Goal: Information Seeking & Learning: Learn about a topic

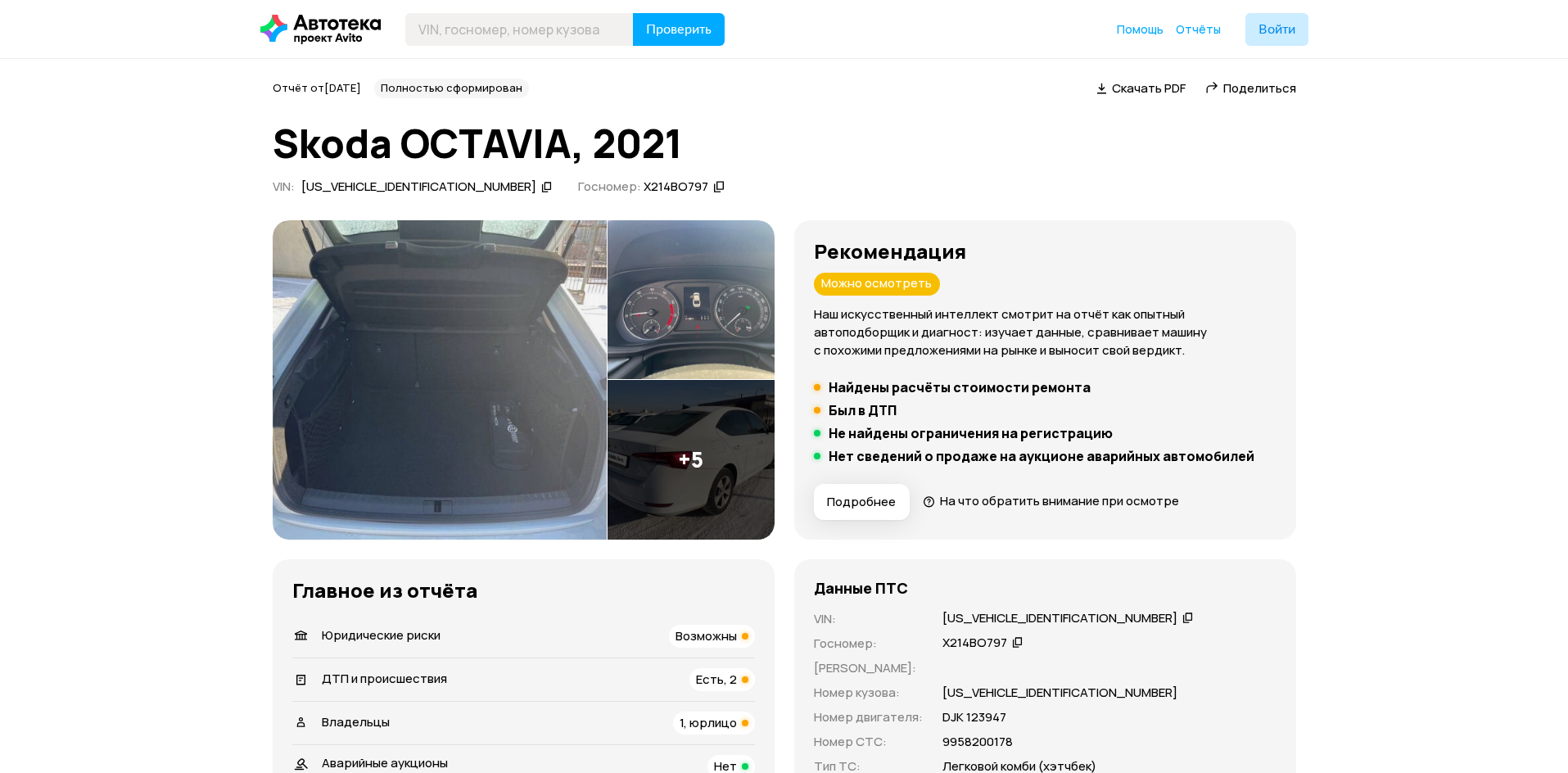
click at [428, 364] on img at bounding box center [439, 379] width 334 height 319
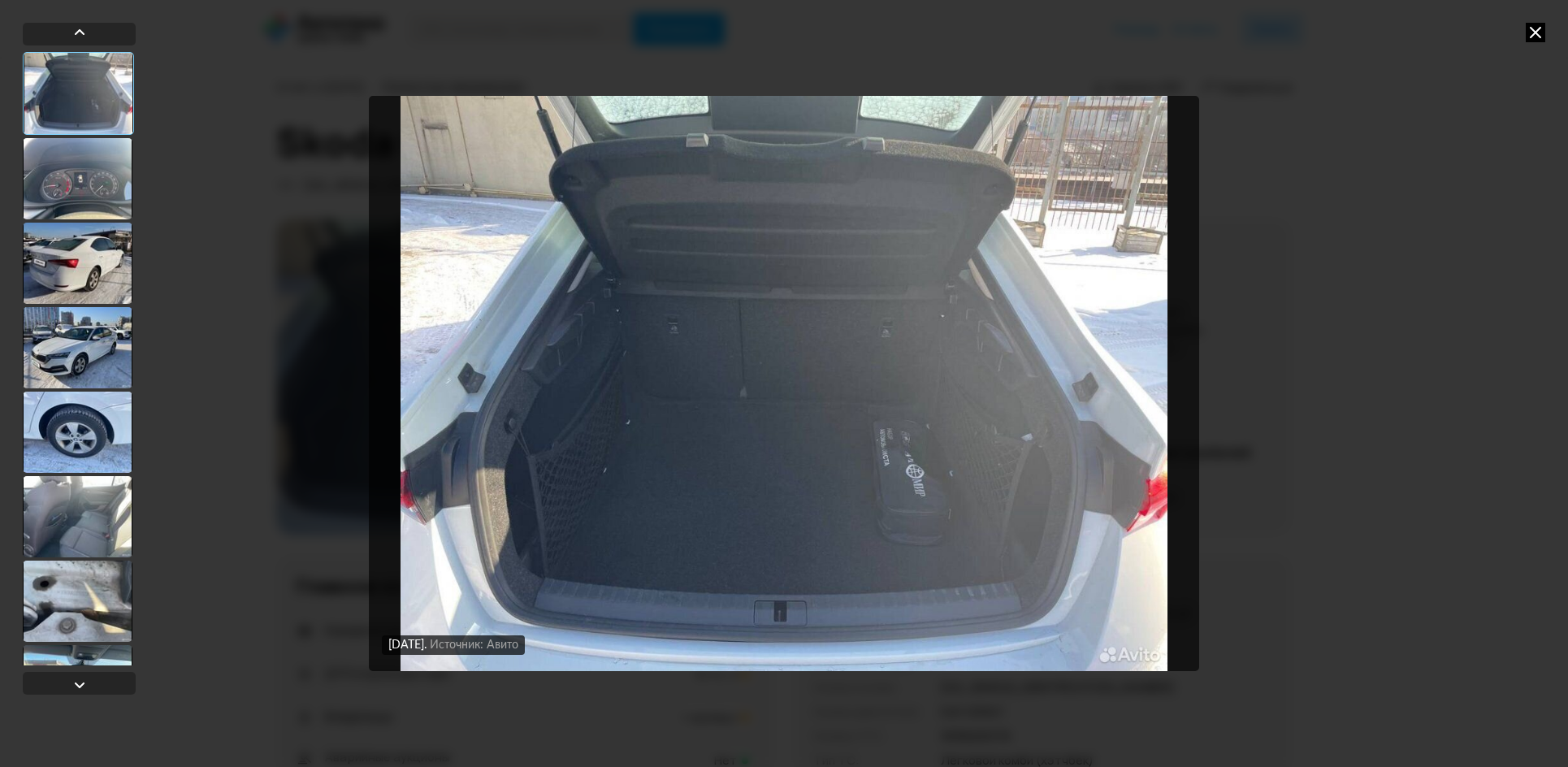
click at [106, 202] on div at bounding box center [77, 178] width 110 height 82
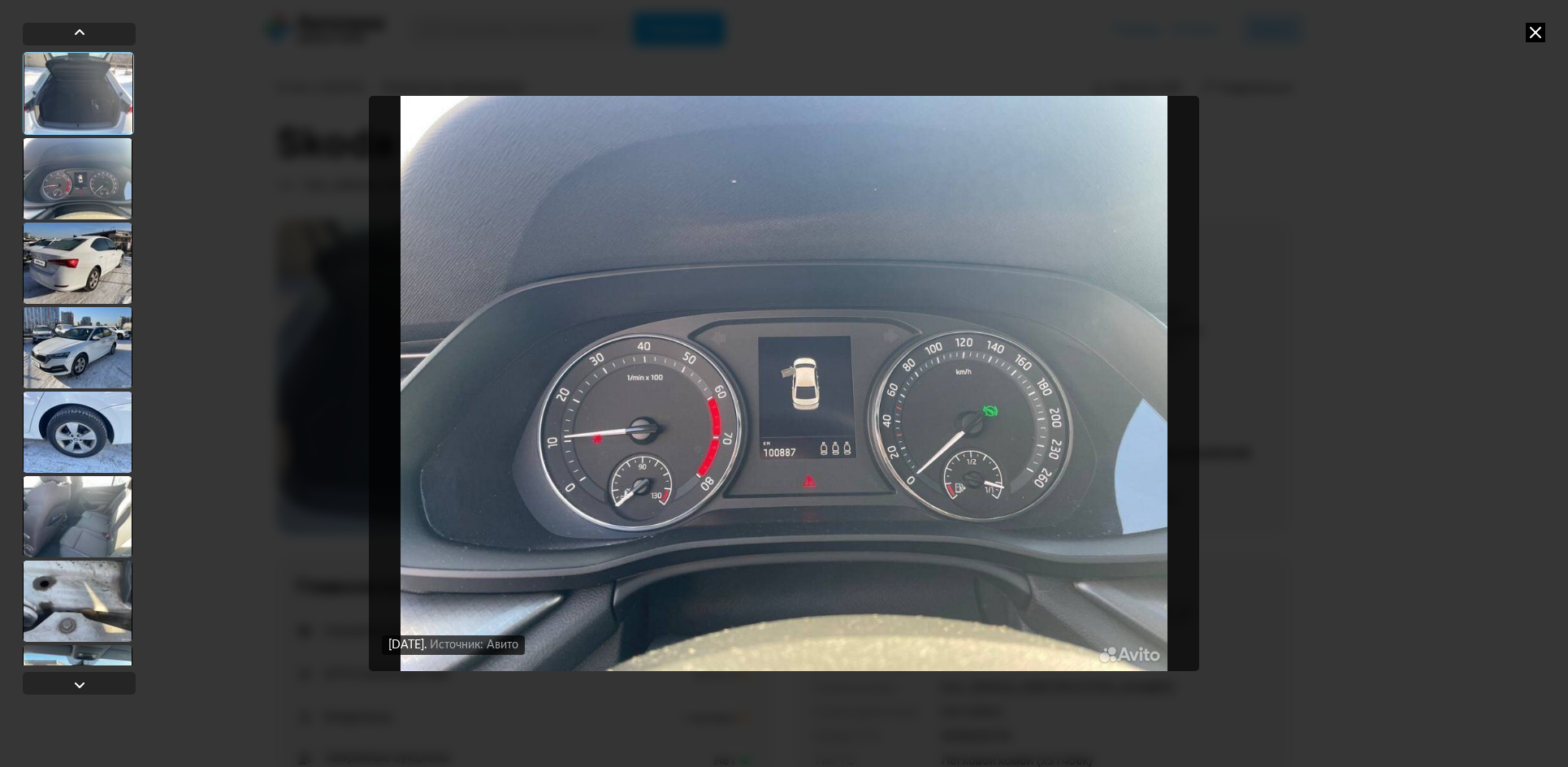
drag, startPoint x: 106, startPoint y: 292, endPoint x: 101, endPoint y: 326, distance: 34.4
click at [106, 299] on div at bounding box center [77, 263] width 110 height 82
drag, startPoint x: 104, startPoint y: 360, endPoint x: 108, endPoint y: 407, distance: 47.2
click at [104, 362] on div at bounding box center [77, 347] width 110 height 82
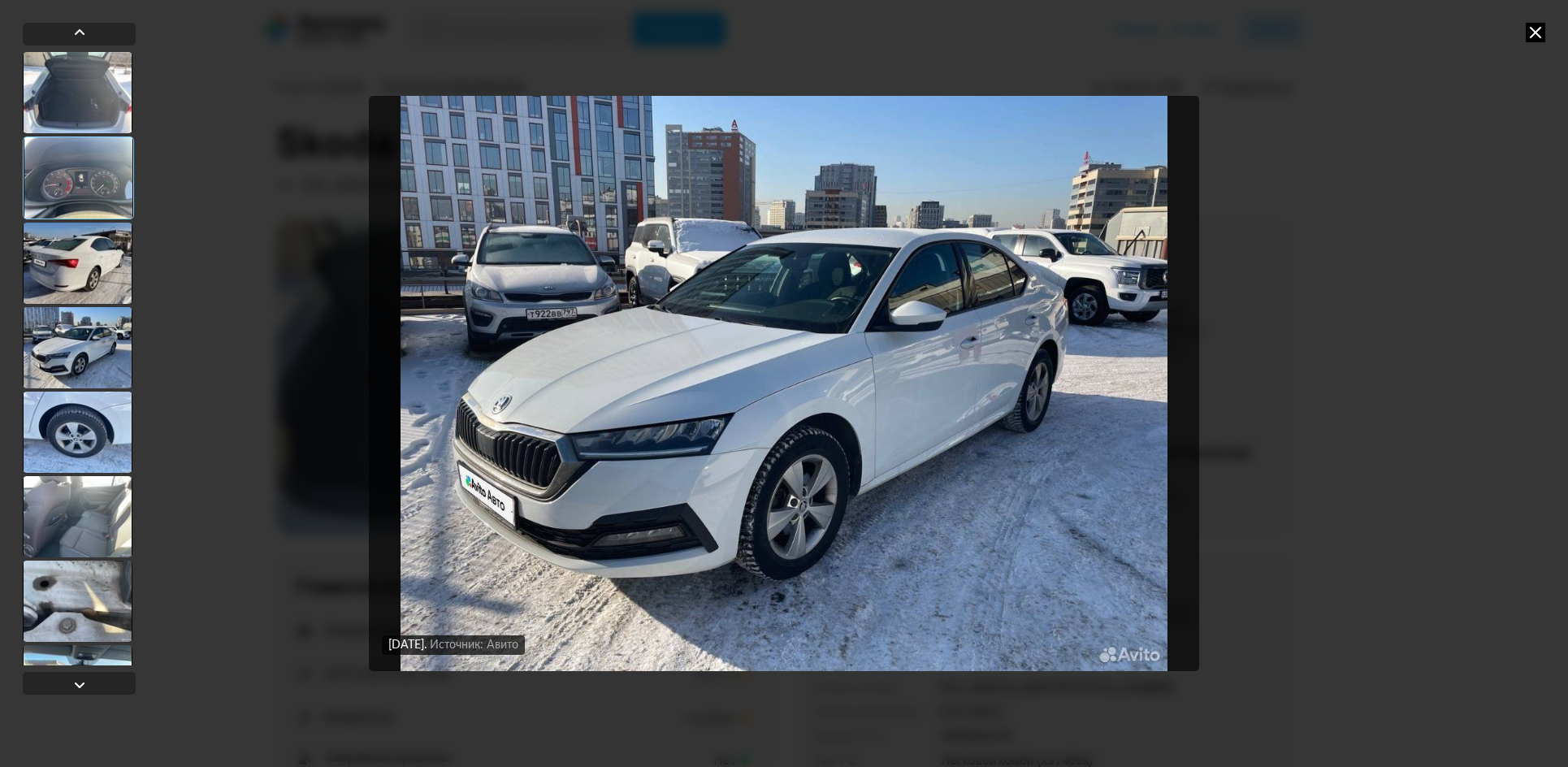
drag, startPoint x: 105, startPoint y: 514, endPoint x: 104, endPoint y: 543, distance: 29.0
click at [105, 516] on div at bounding box center [77, 516] width 110 height 82
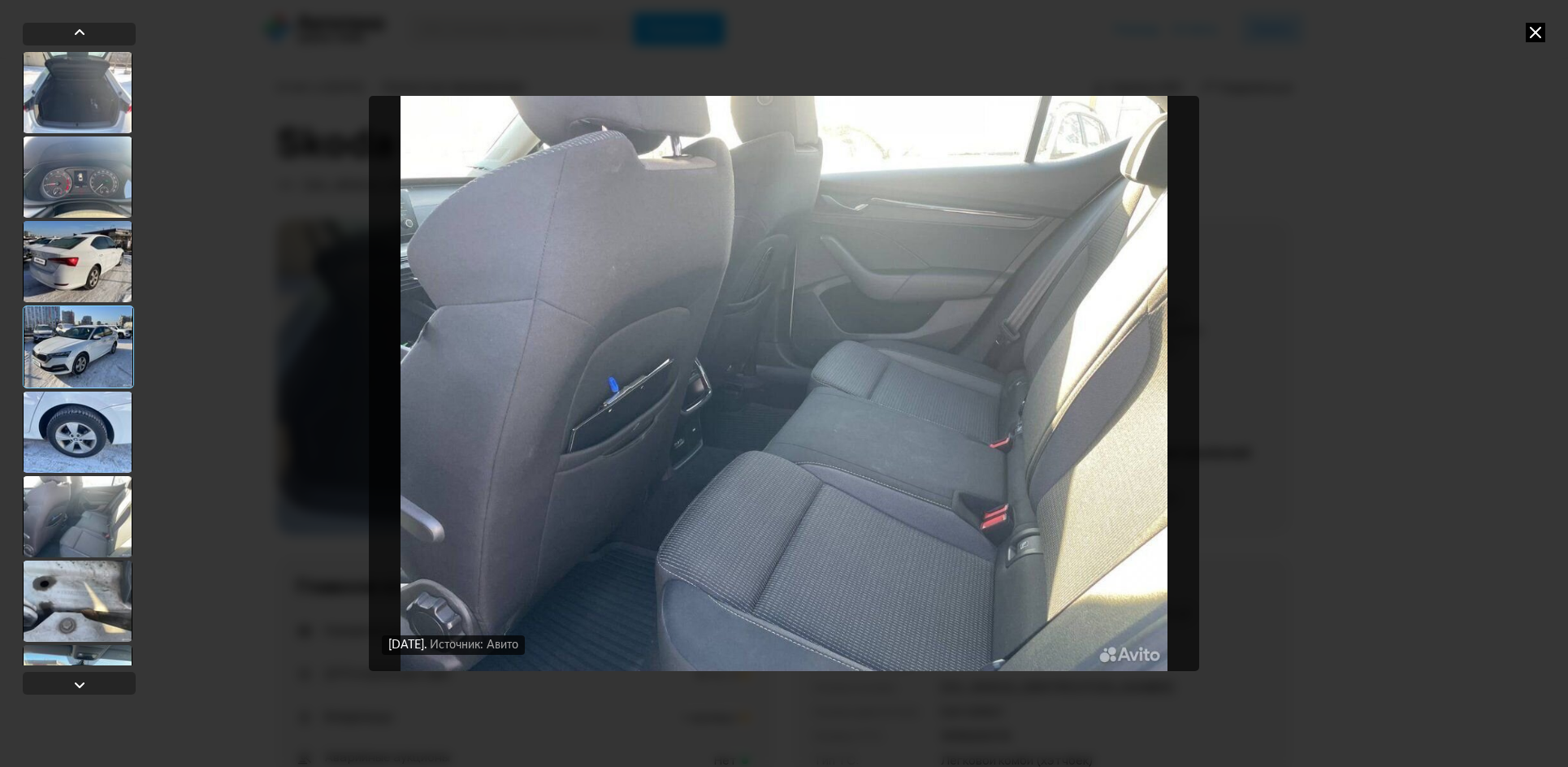
click at [99, 610] on div at bounding box center [77, 601] width 110 height 82
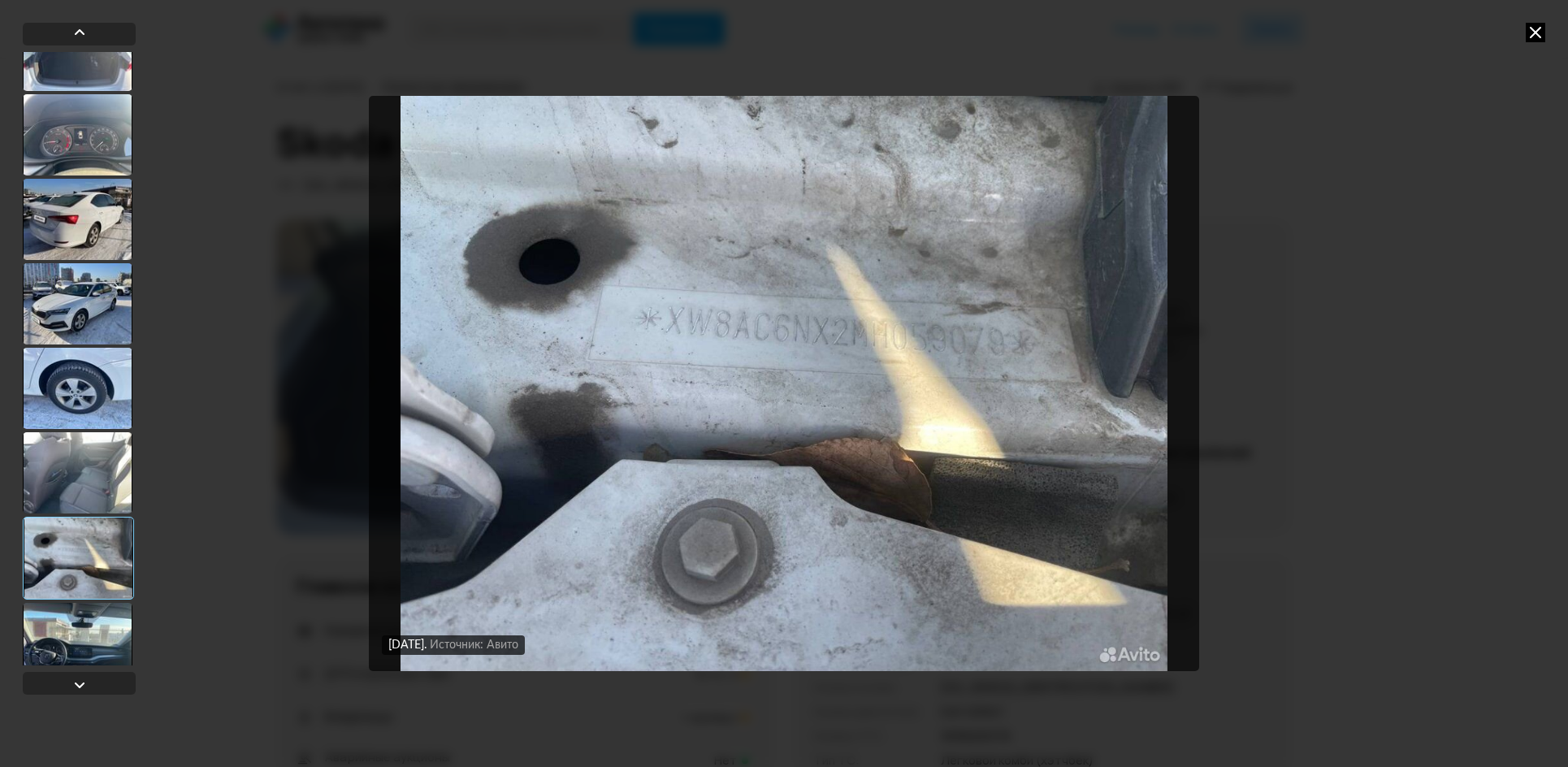
scroll to position [64, 0]
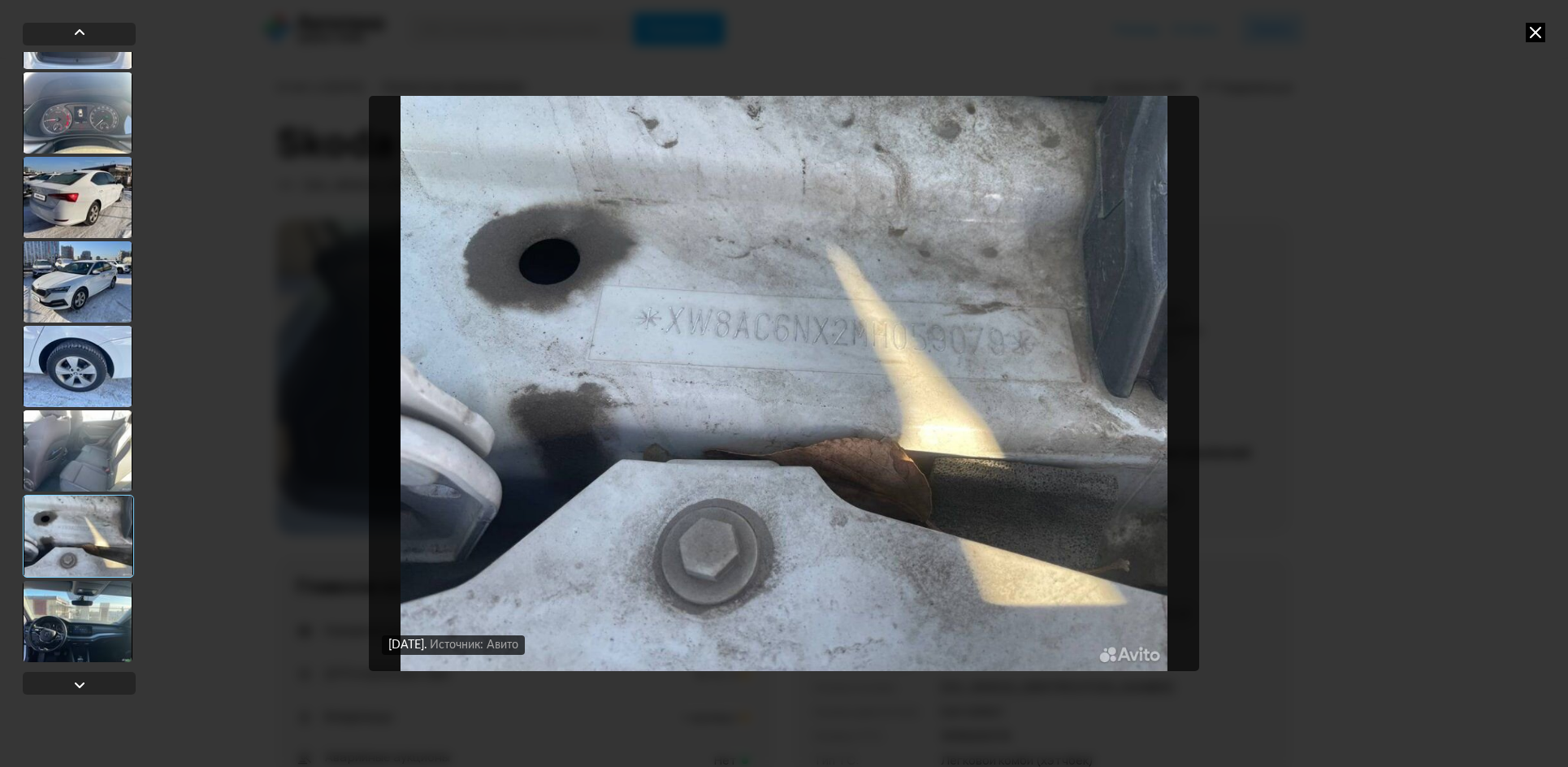
click at [69, 647] on div at bounding box center [77, 621] width 110 height 82
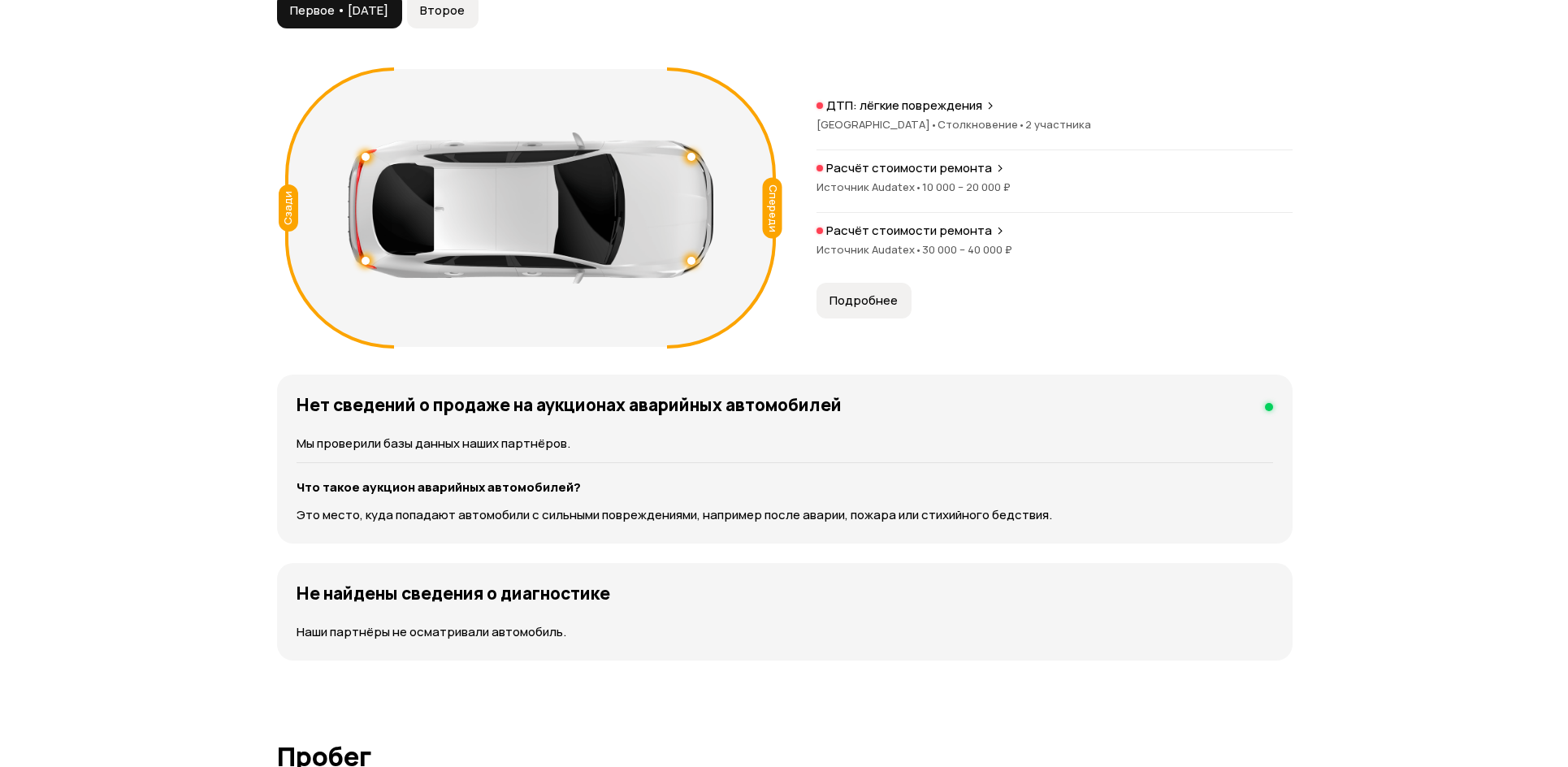
scroll to position [1755, 0]
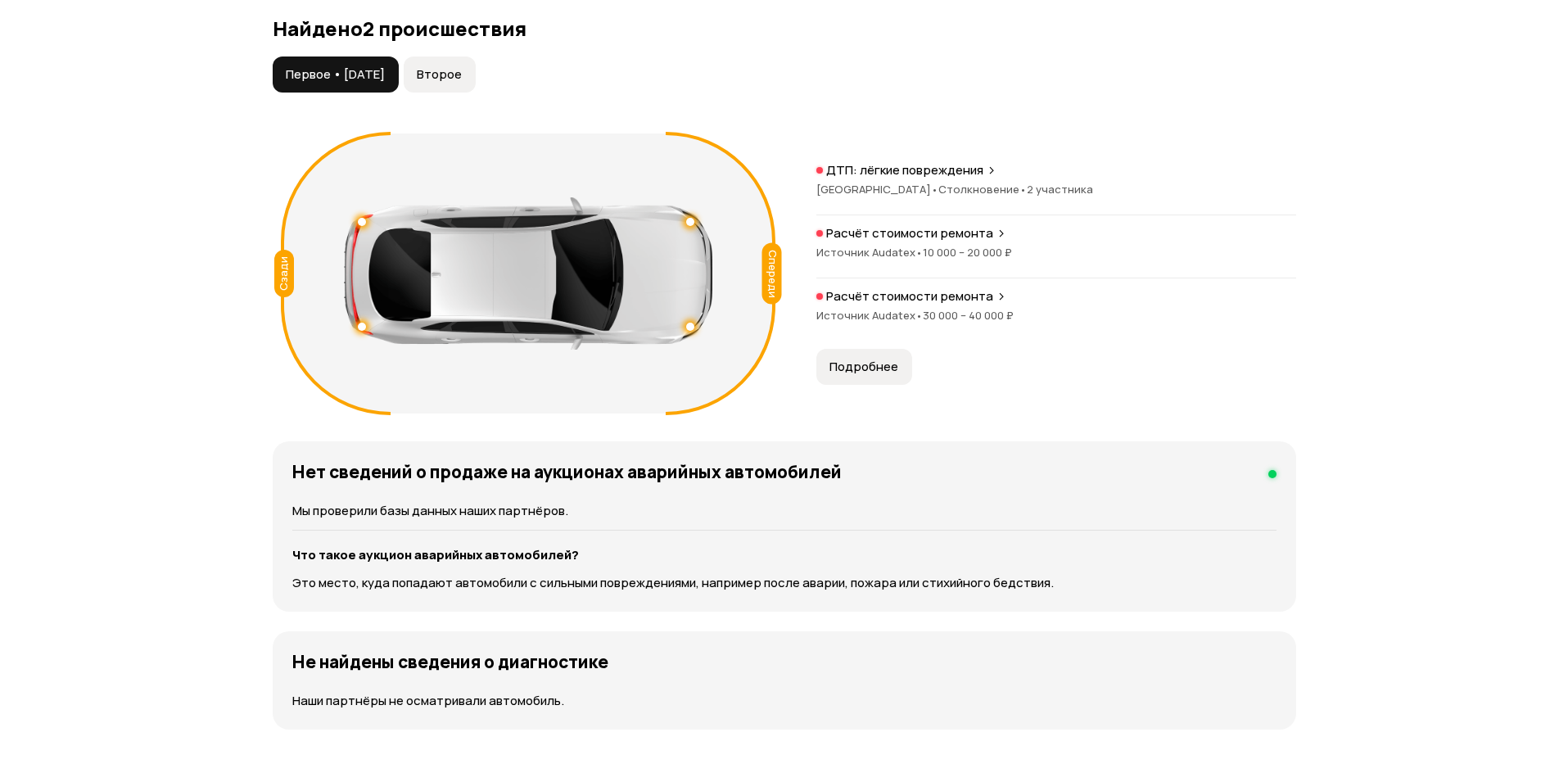
click at [452, 73] on span "Второе" at bounding box center [439, 74] width 45 height 16
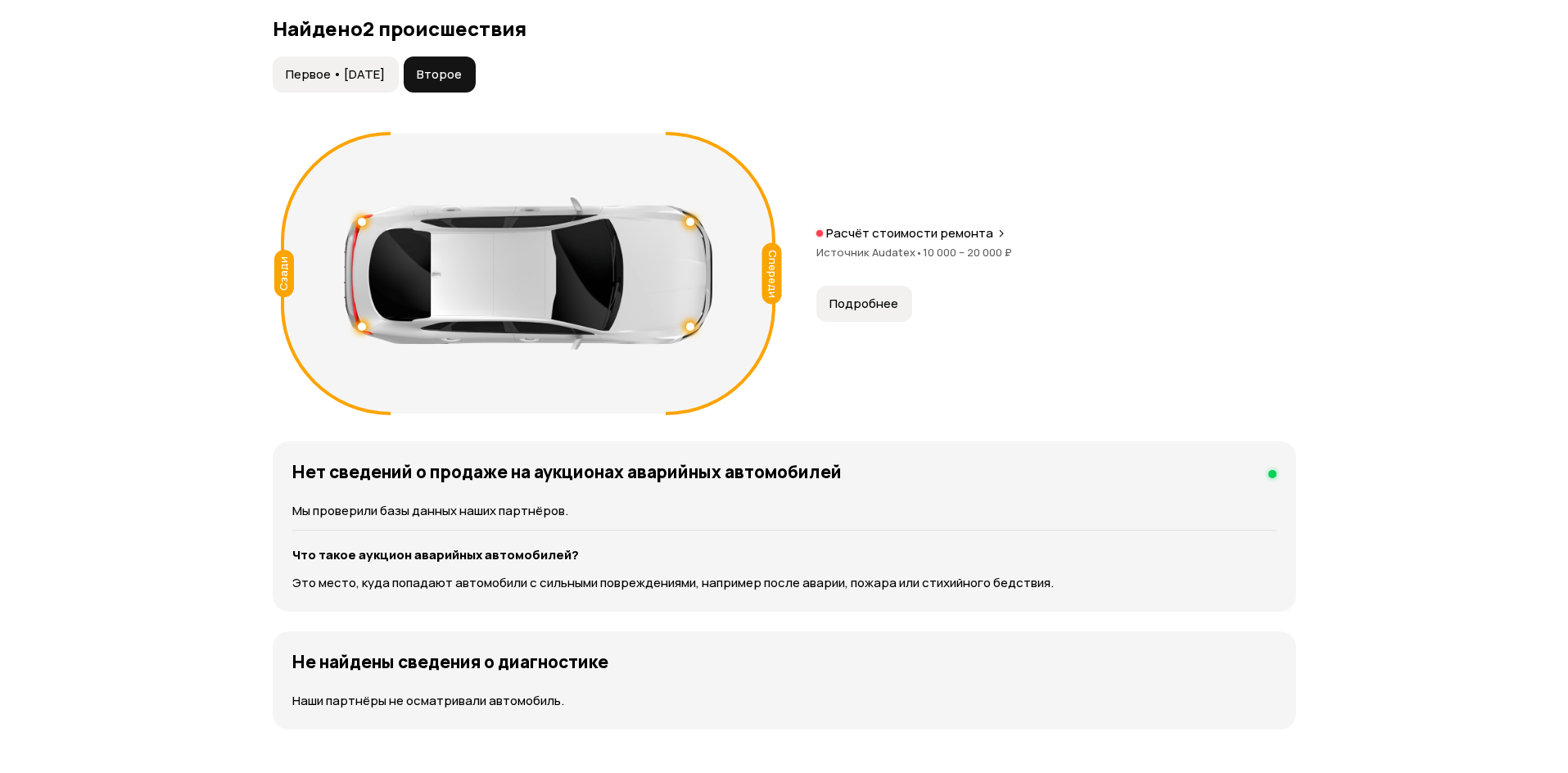
click at [363, 78] on span "Первое • [DATE]" at bounding box center [335, 74] width 99 height 16
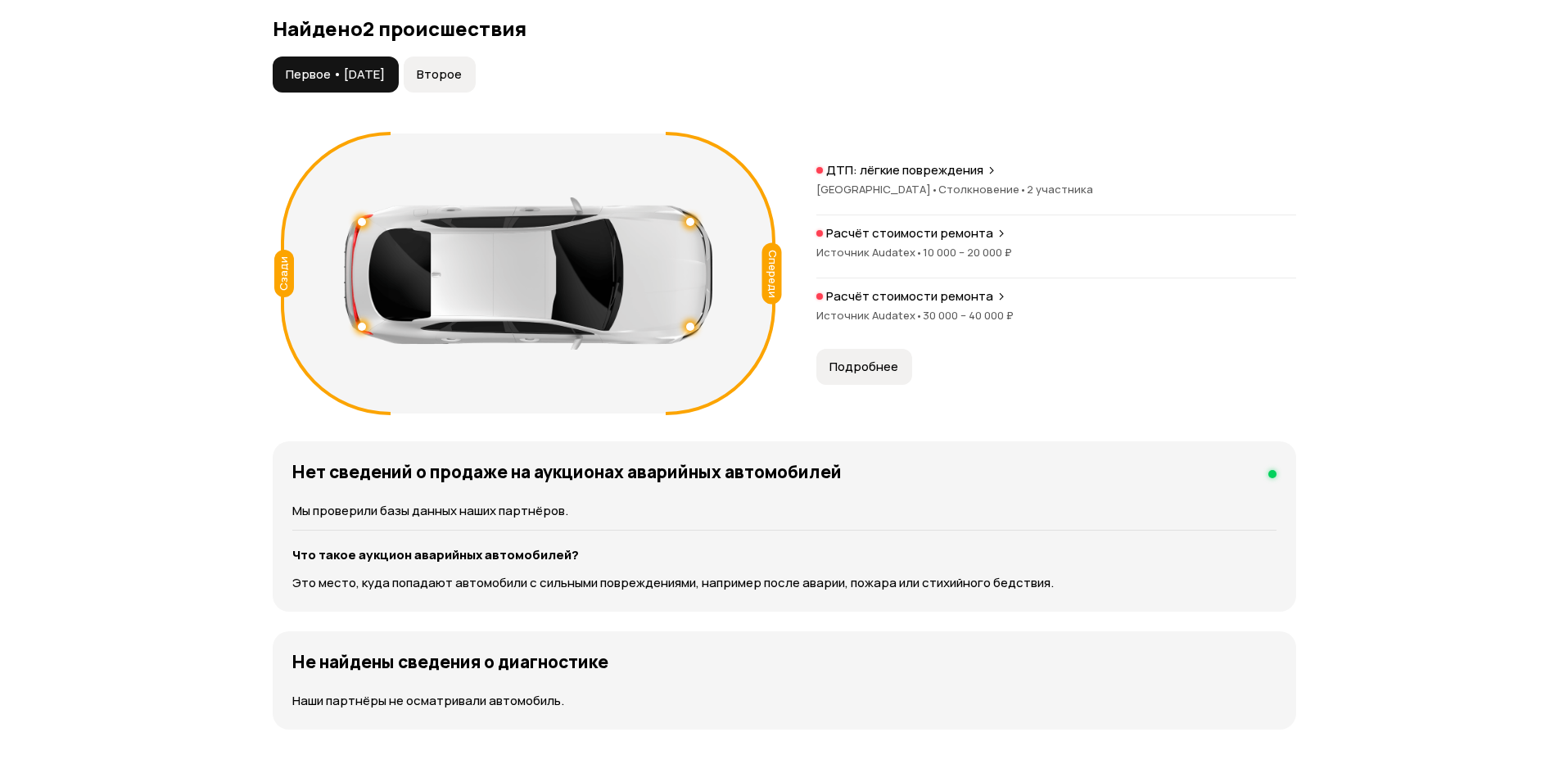
click at [872, 361] on span "Подробнее" at bounding box center [863, 366] width 69 height 16
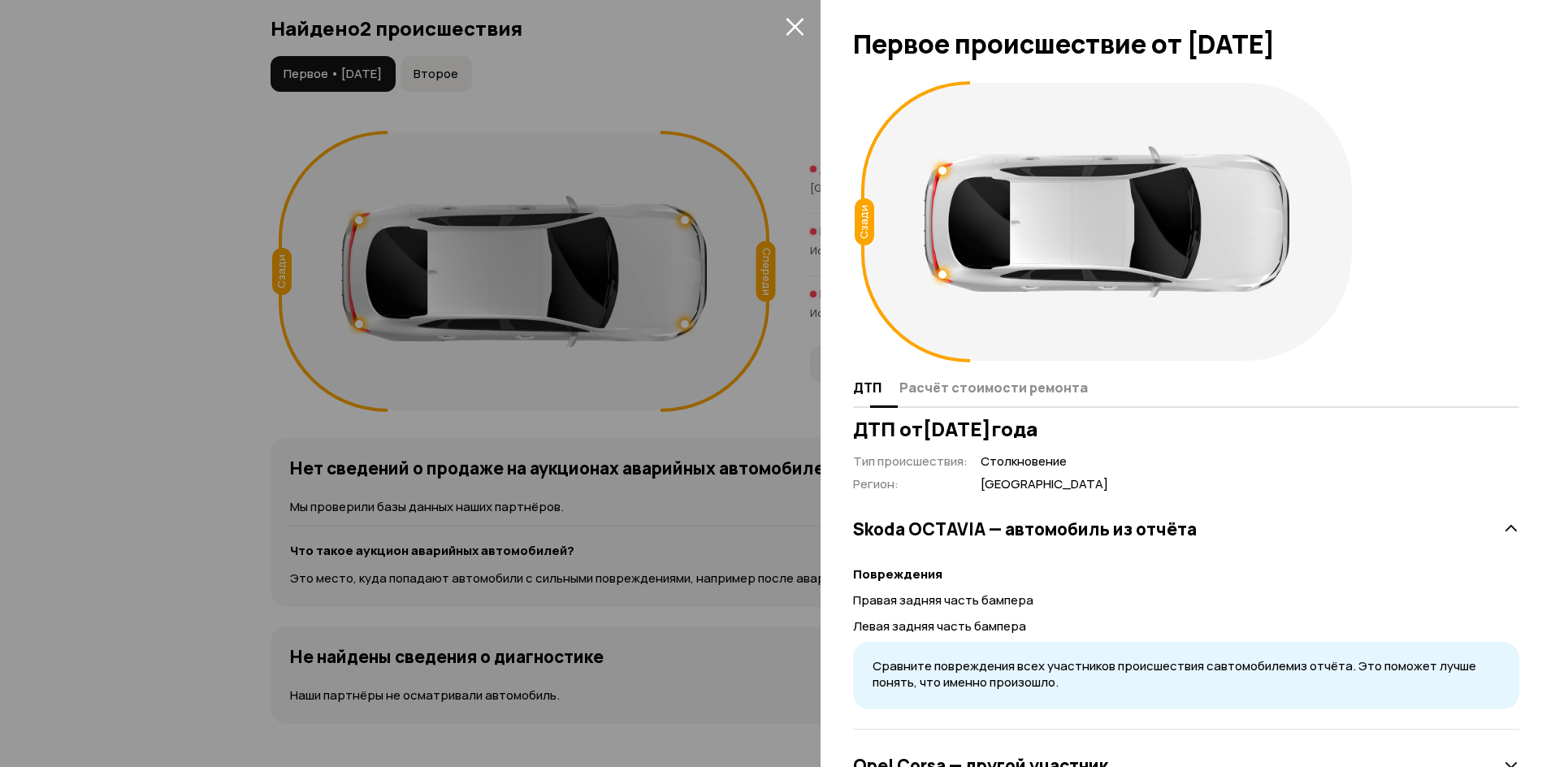
click at [990, 395] on span "Расчёт стоимости ремонта" at bounding box center [993, 387] width 189 height 16
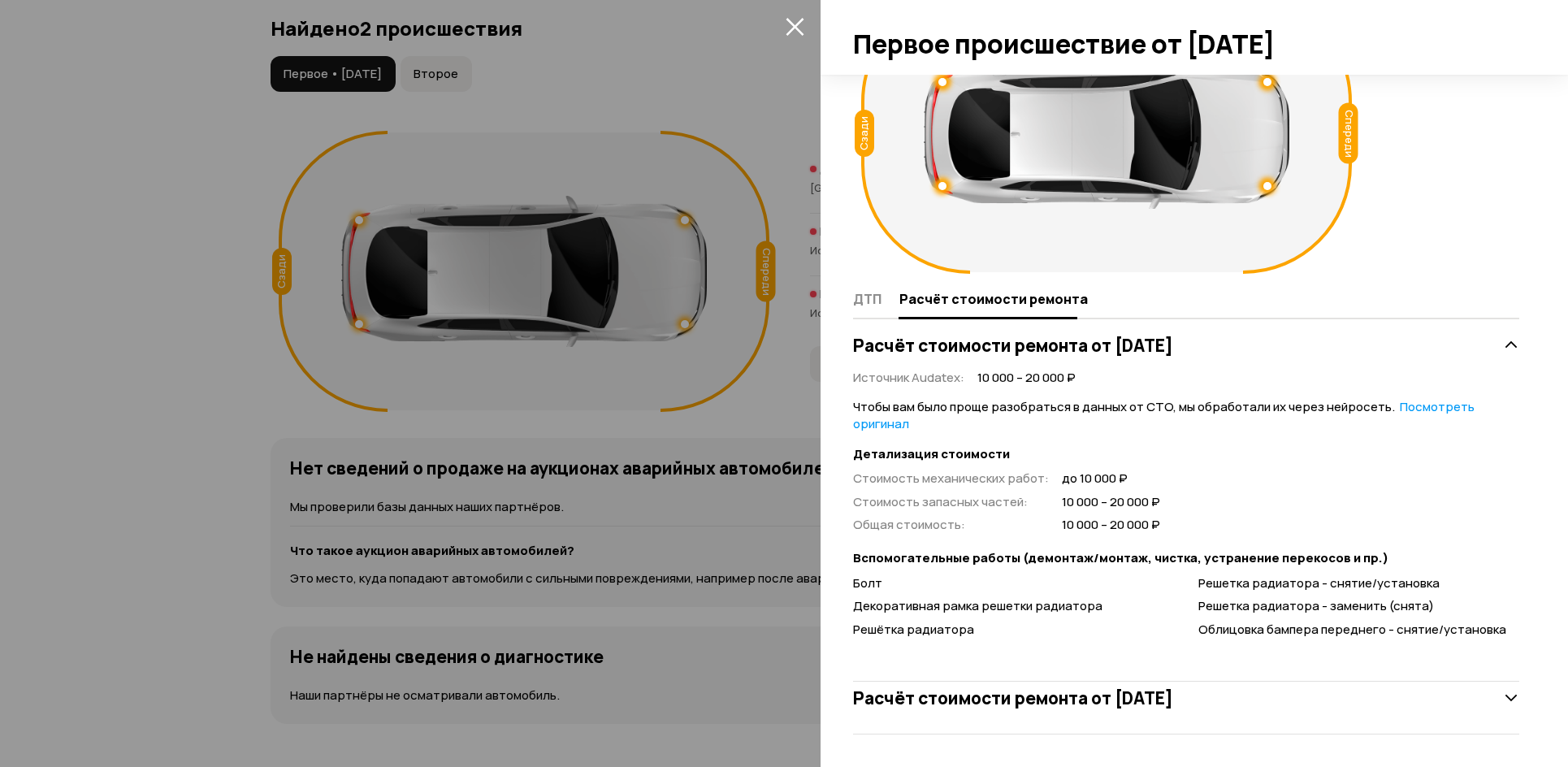
scroll to position [0, 0]
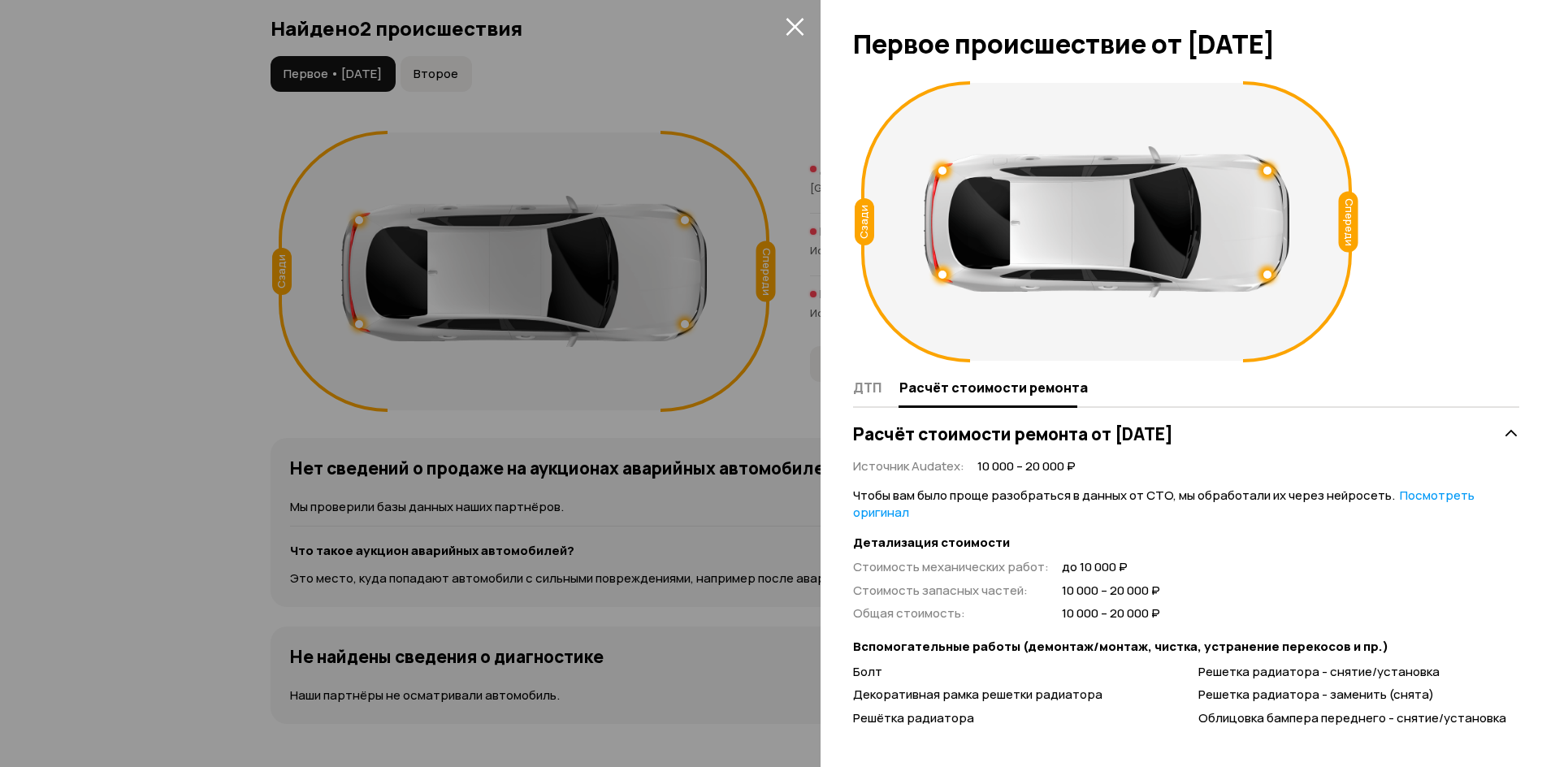
click at [784, 17] on button "закрыть" at bounding box center [794, 26] width 26 height 26
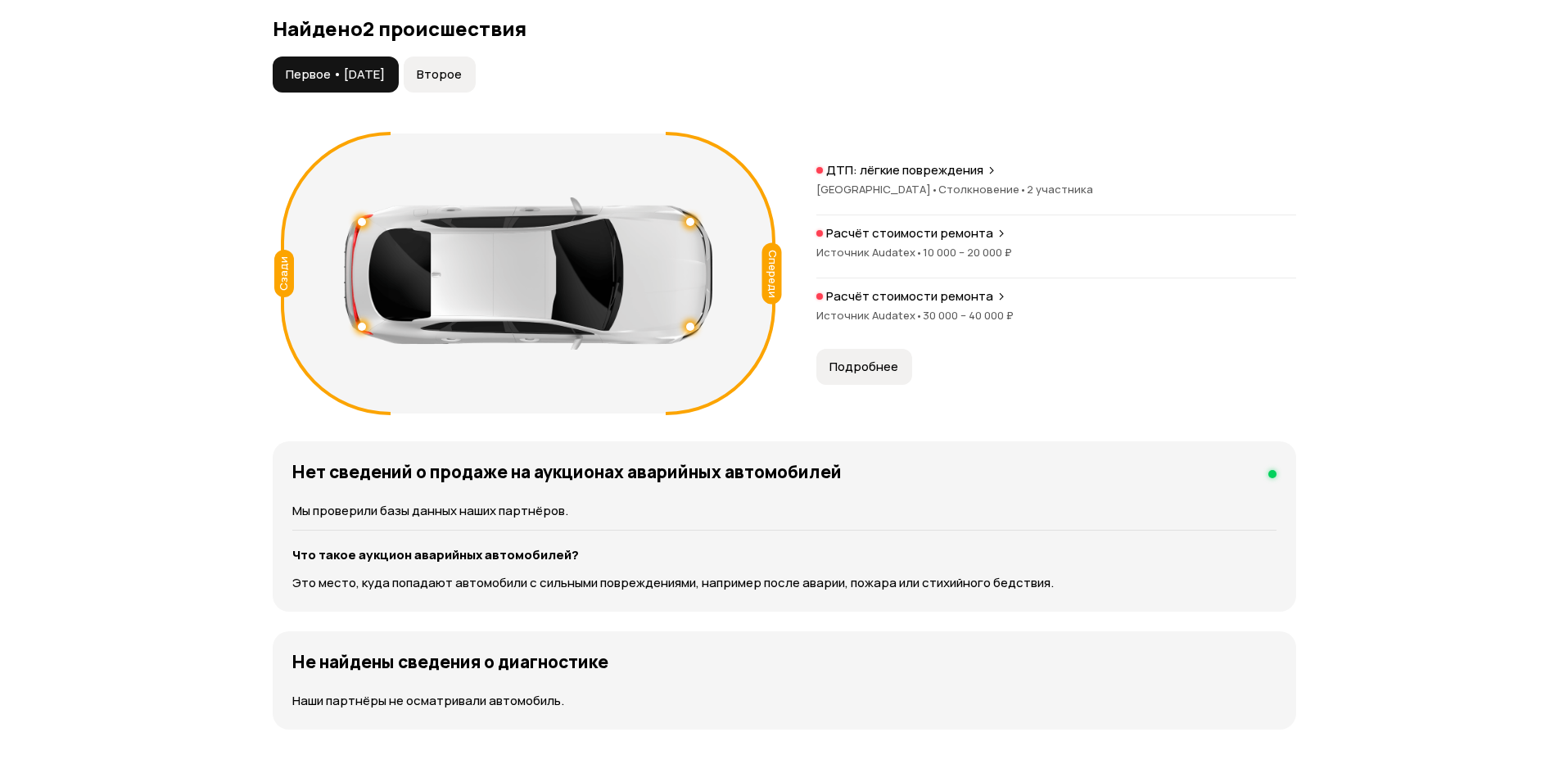
click at [462, 73] on span "Второе" at bounding box center [439, 74] width 45 height 16
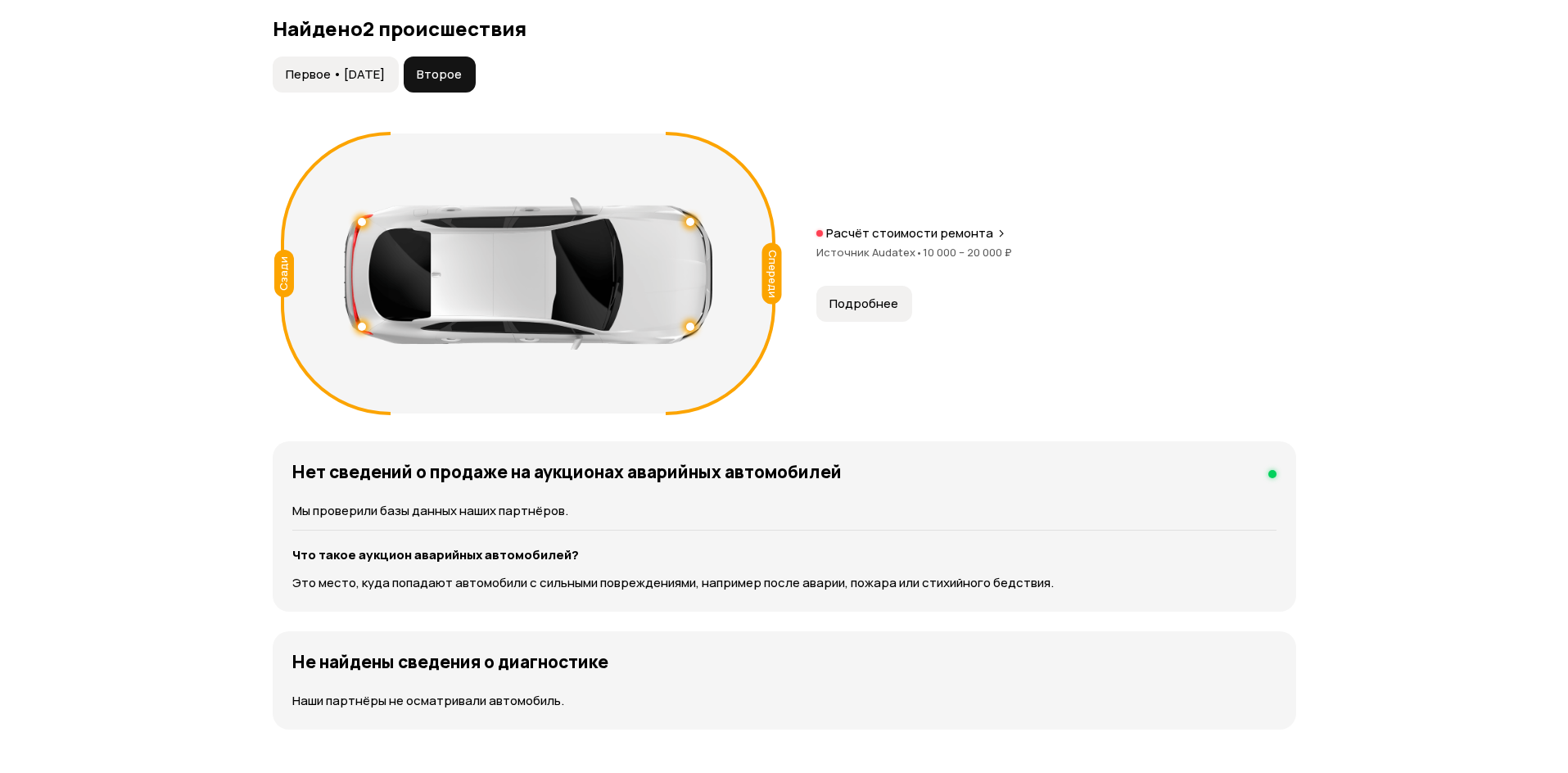
click at [874, 308] on span "Подробнее" at bounding box center [863, 303] width 69 height 16
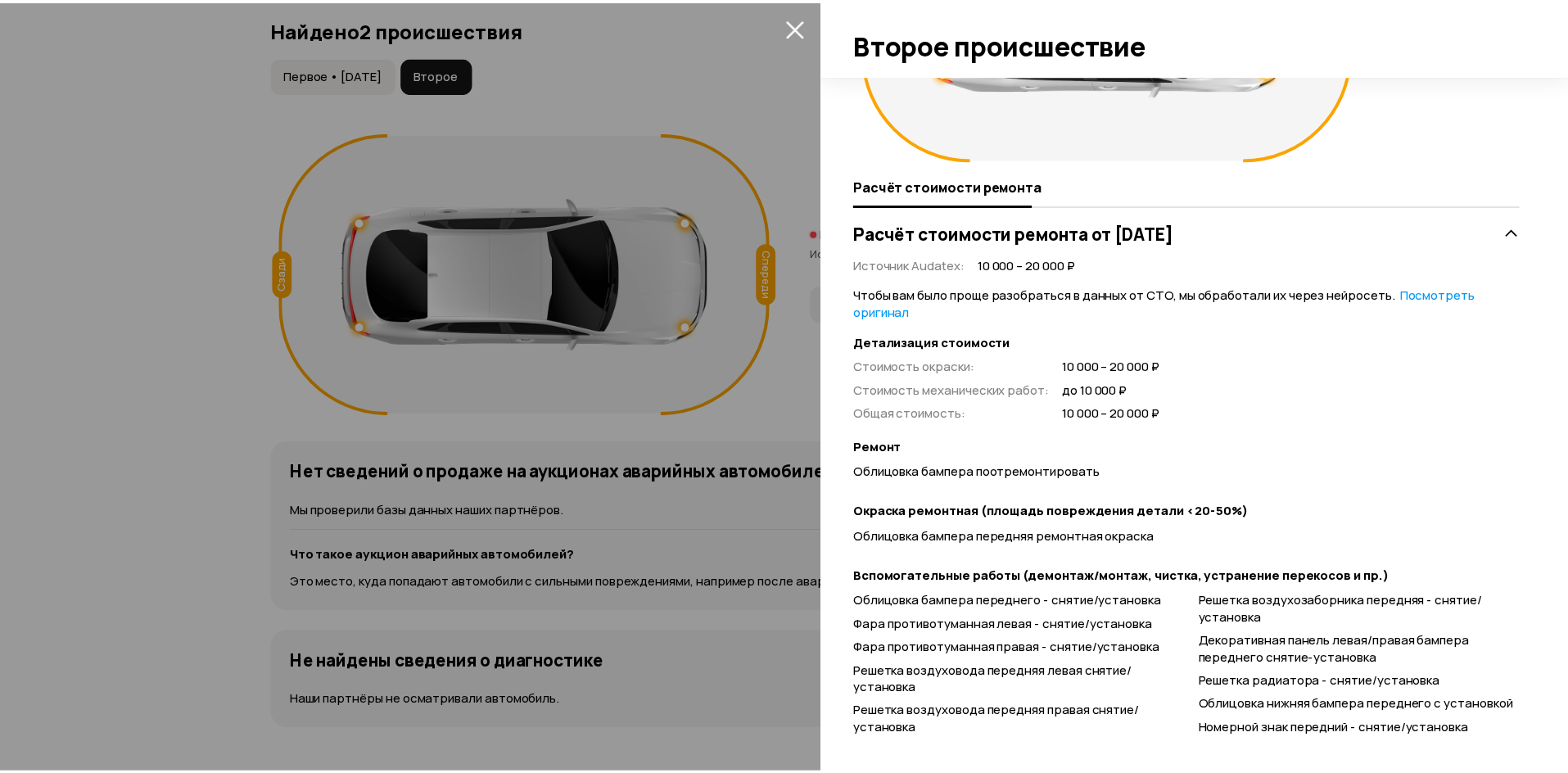
scroll to position [246, 0]
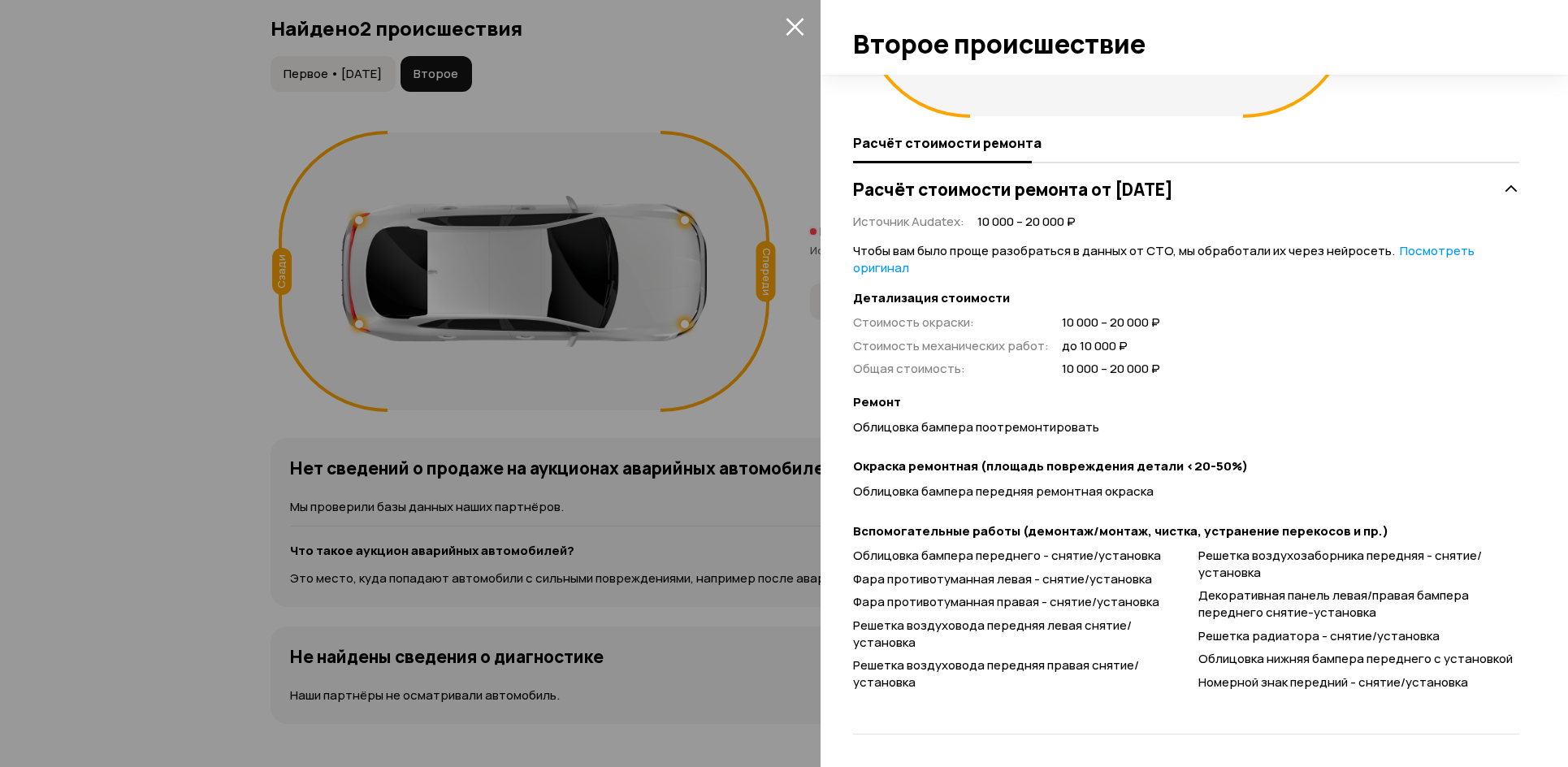
click at [769, 91] on div at bounding box center [784, 383] width 1568 height 767
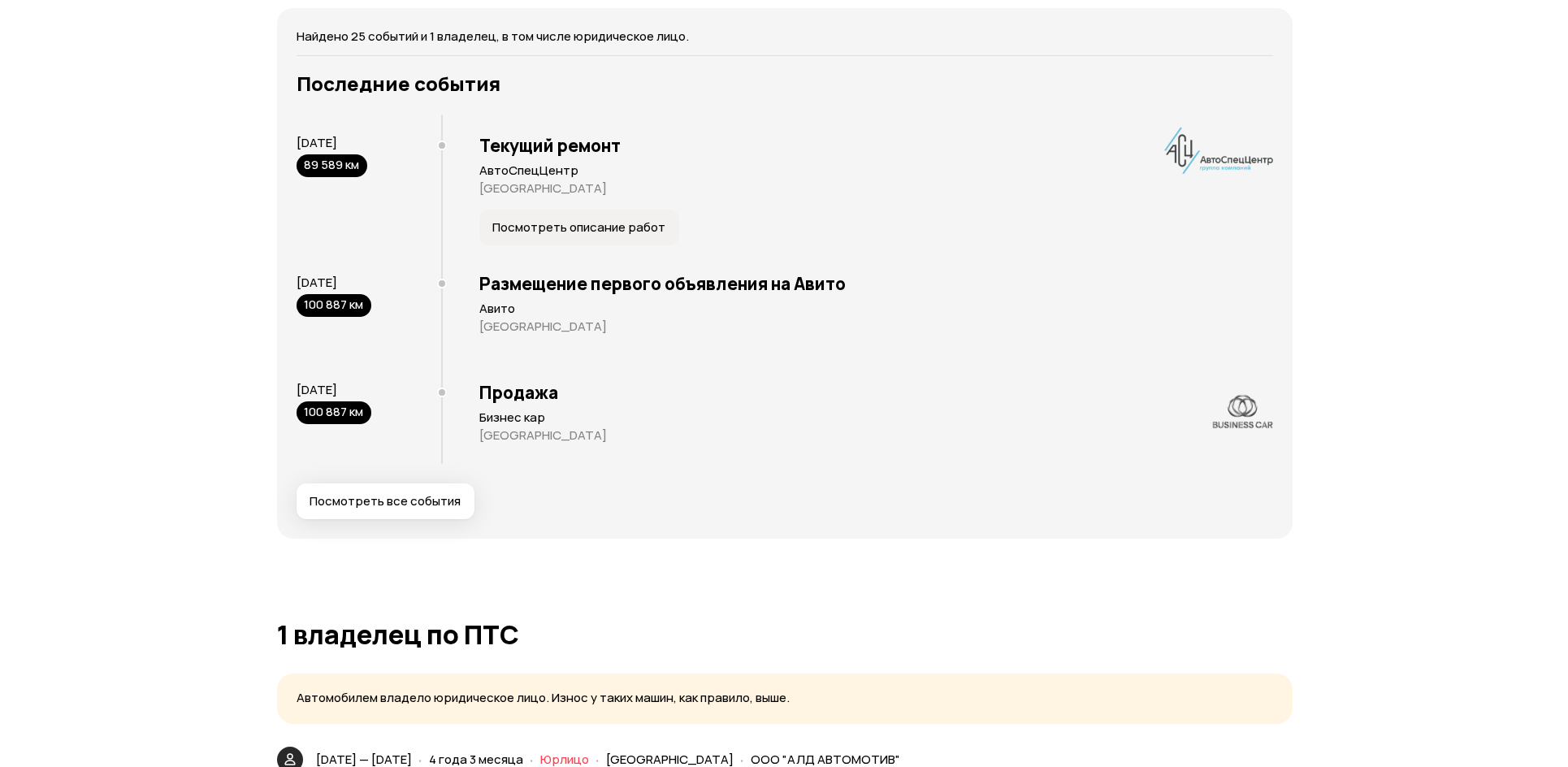
scroll to position [3216, 0]
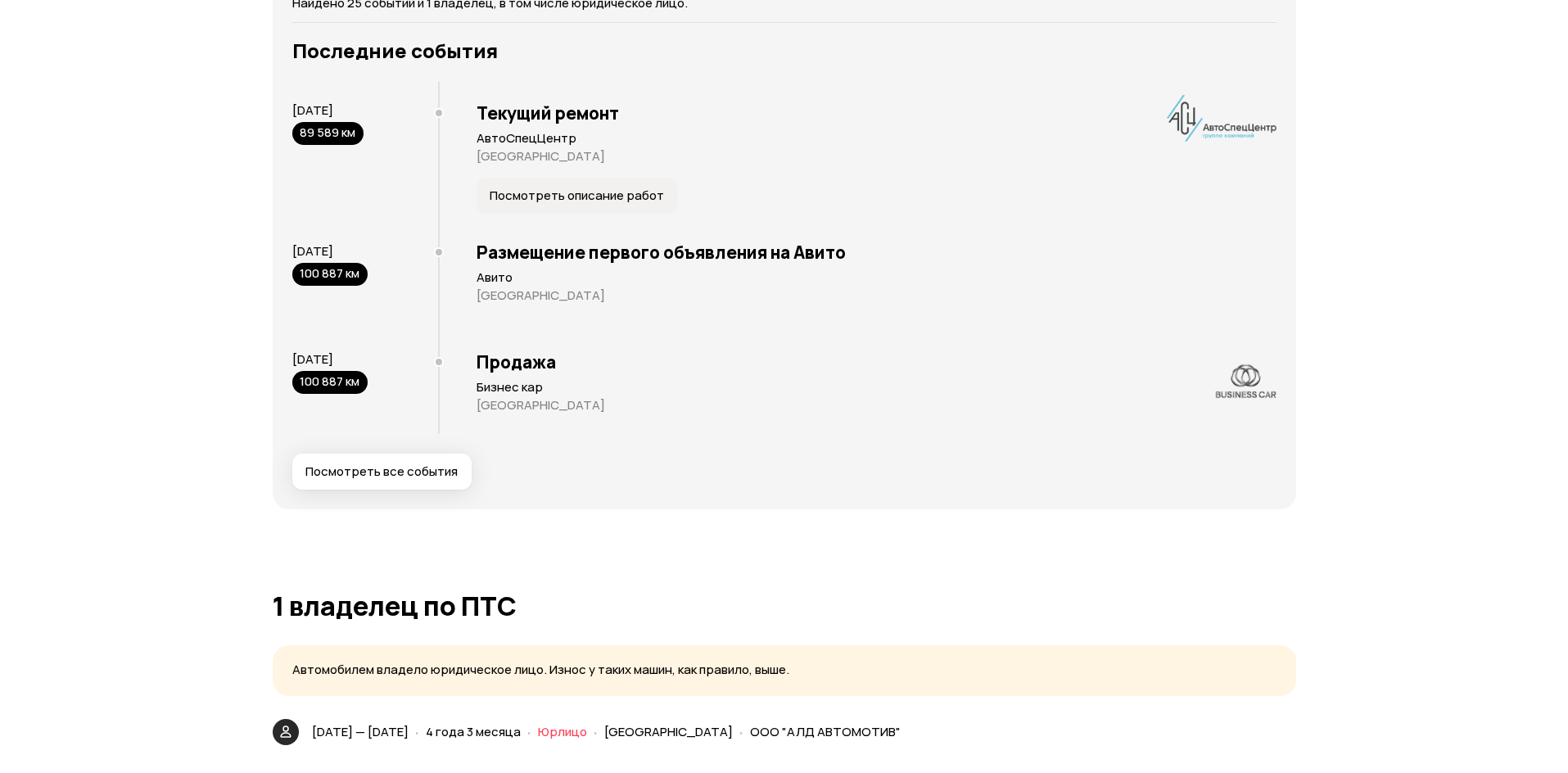
click at [385, 470] on span "Посмотреть все события" at bounding box center [381, 471] width 152 height 16
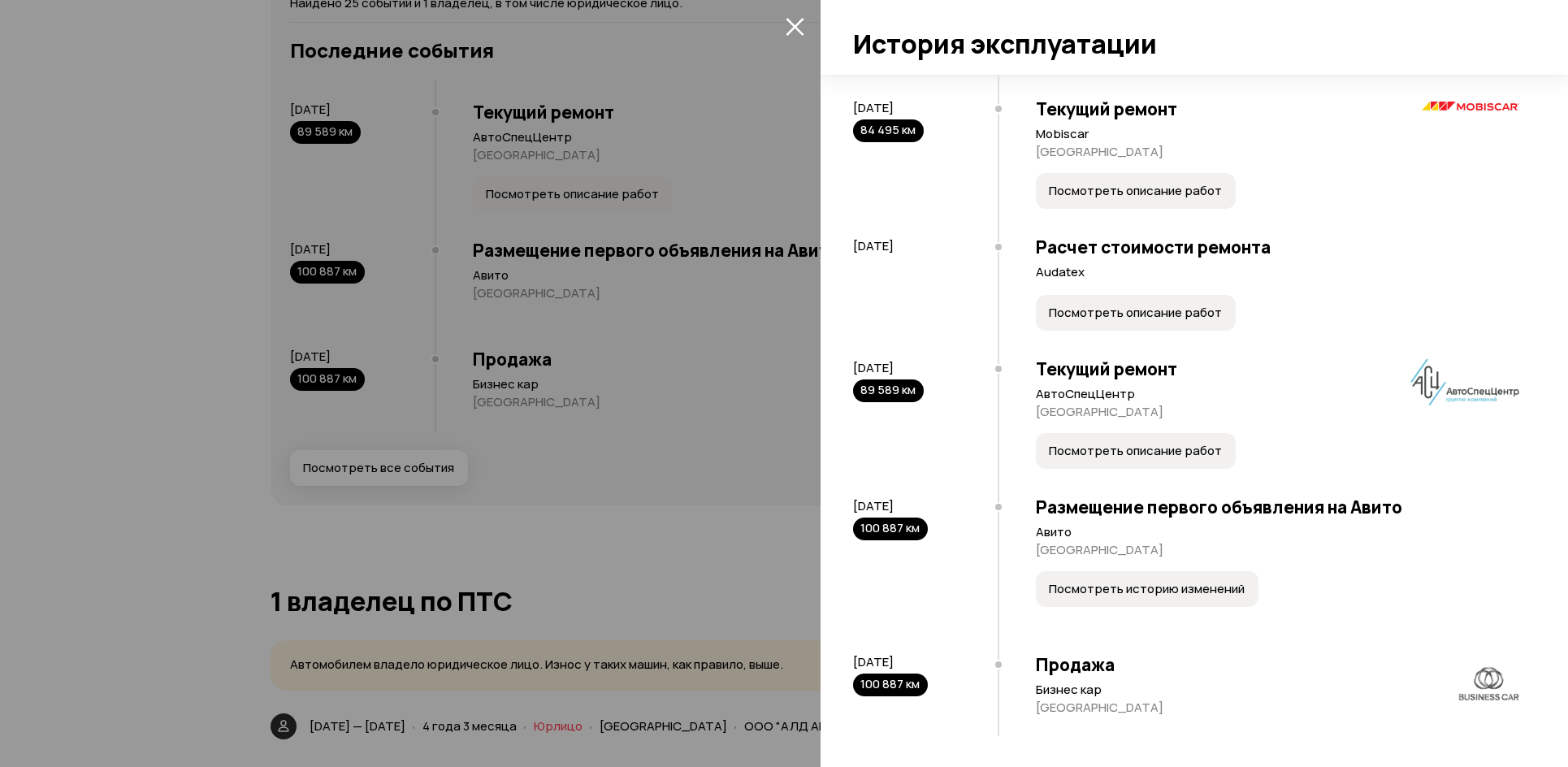
scroll to position [2436, 0]
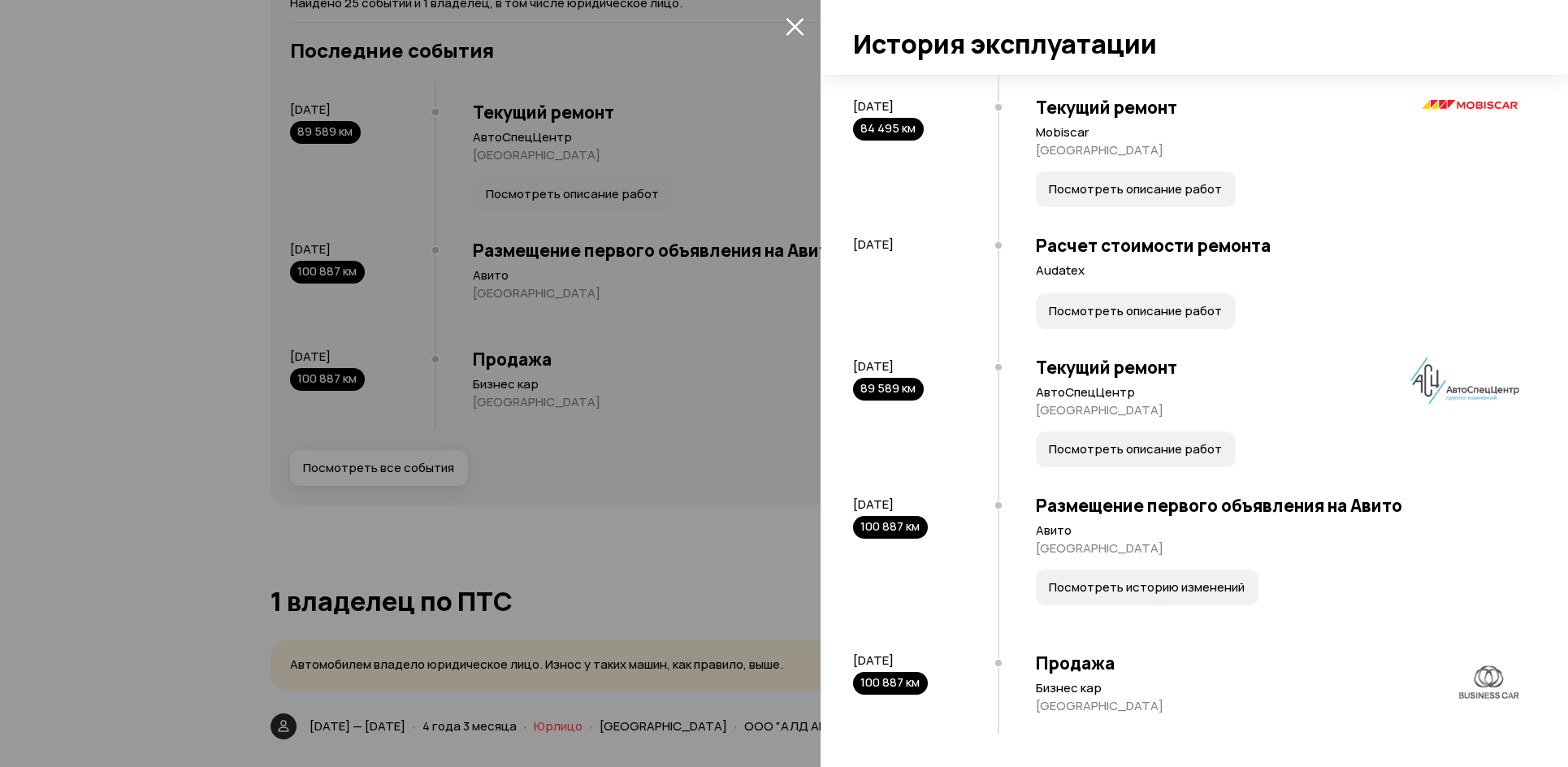
click at [1145, 457] on span "Посмотреть описание работ" at bounding box center [1135, 449] width 173 height 16
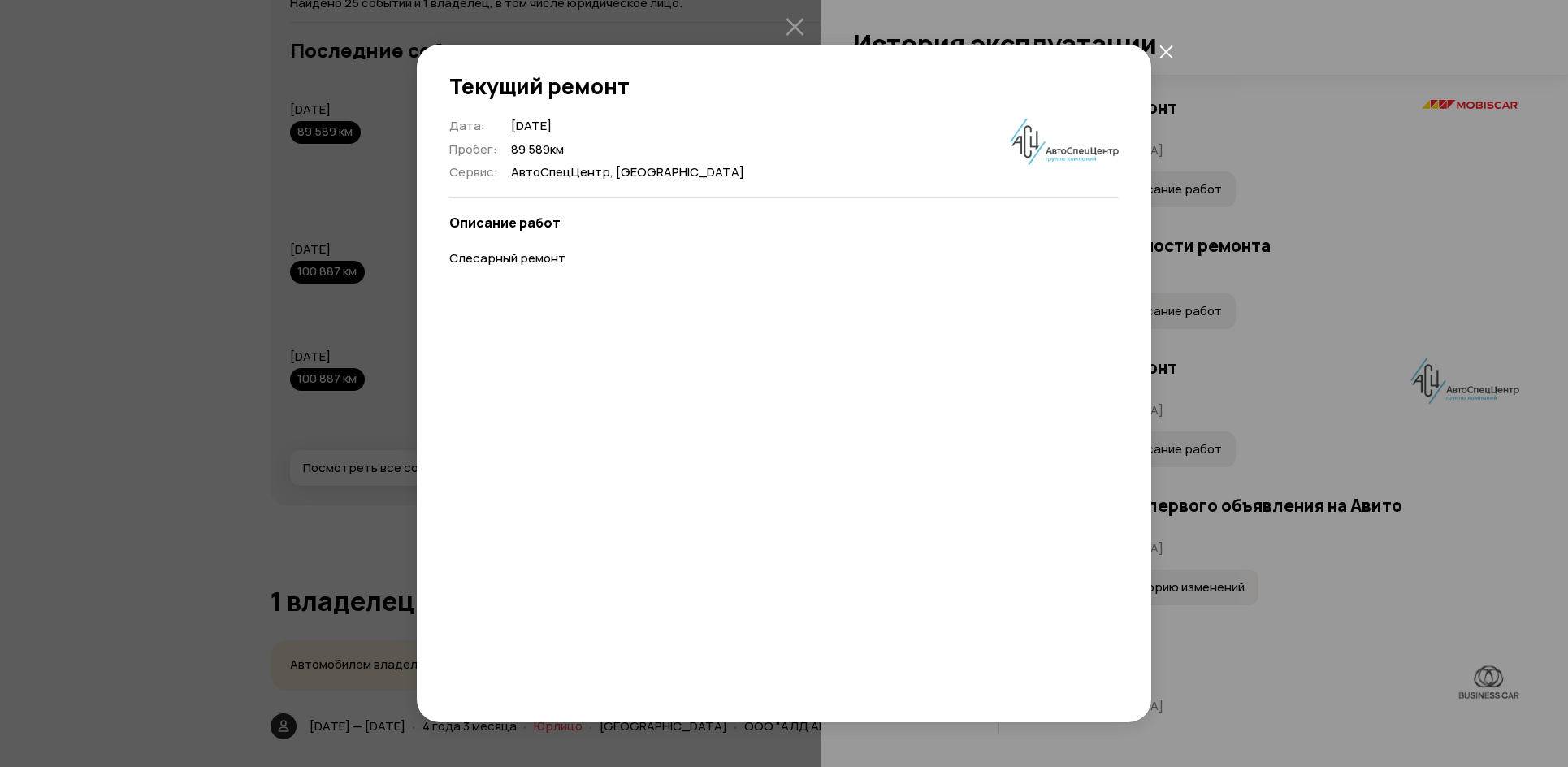
click at [1169, 52] on icon "закрыть" at bounding box center [1166, 52] width 14 height 14
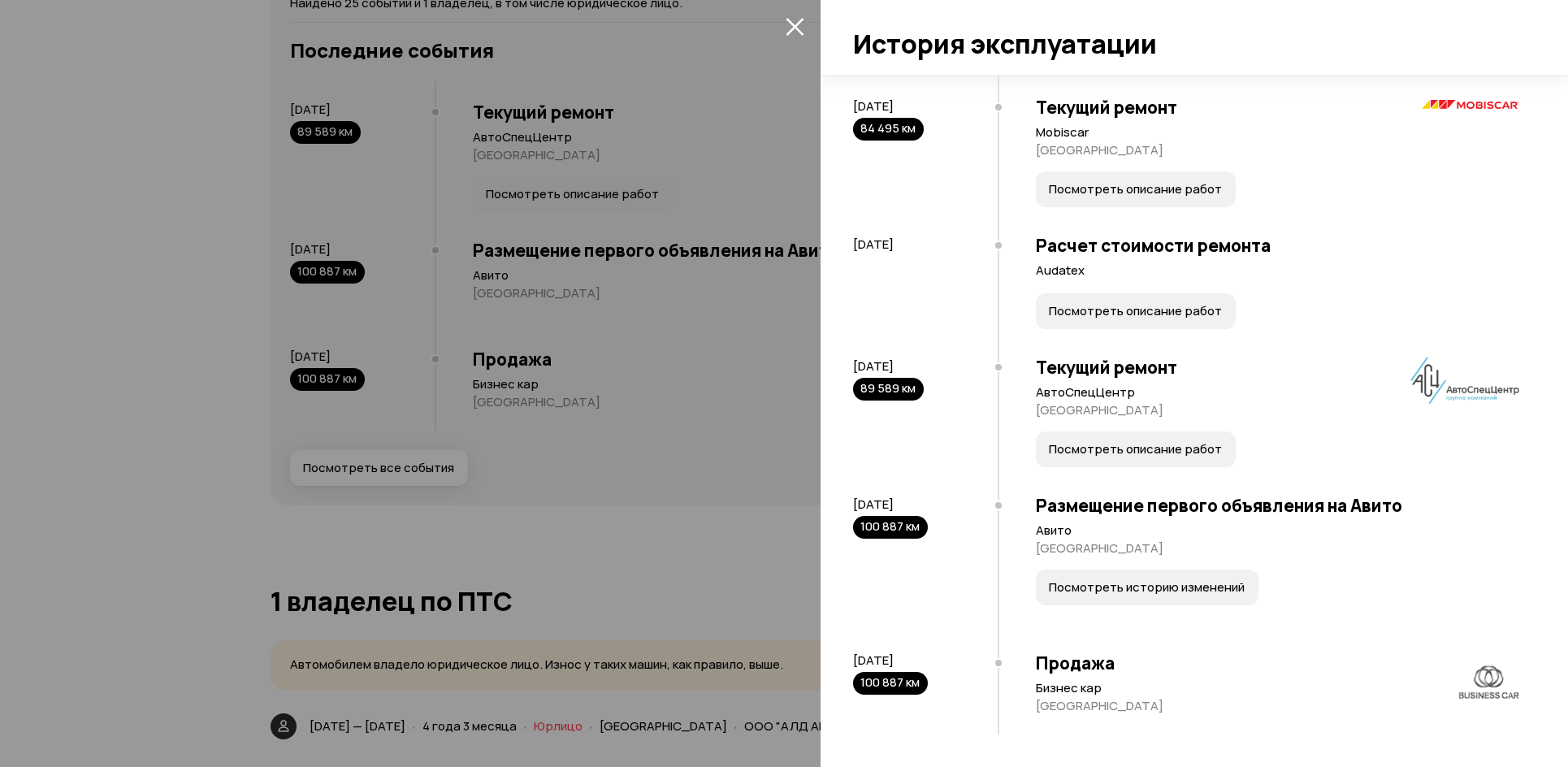
scroll to position [2455, 0]
click at [1138, 449] on span "Посмотреть описание работ" at bounding box center [1135, 449] width 173 height 16
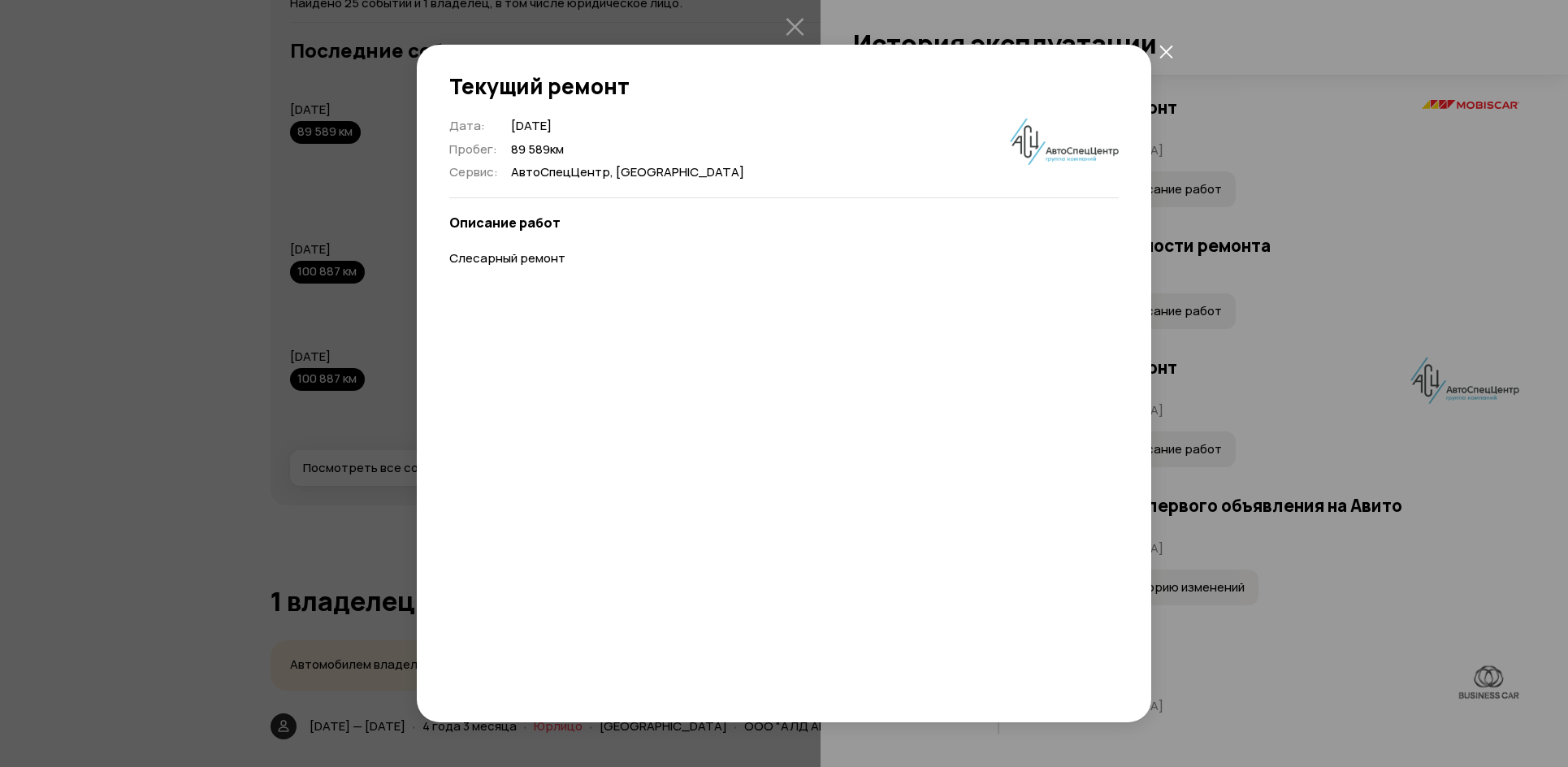
click at [1166, 54] on icon "закрыть" at bounding box center [1166, 52] width 14 height 14
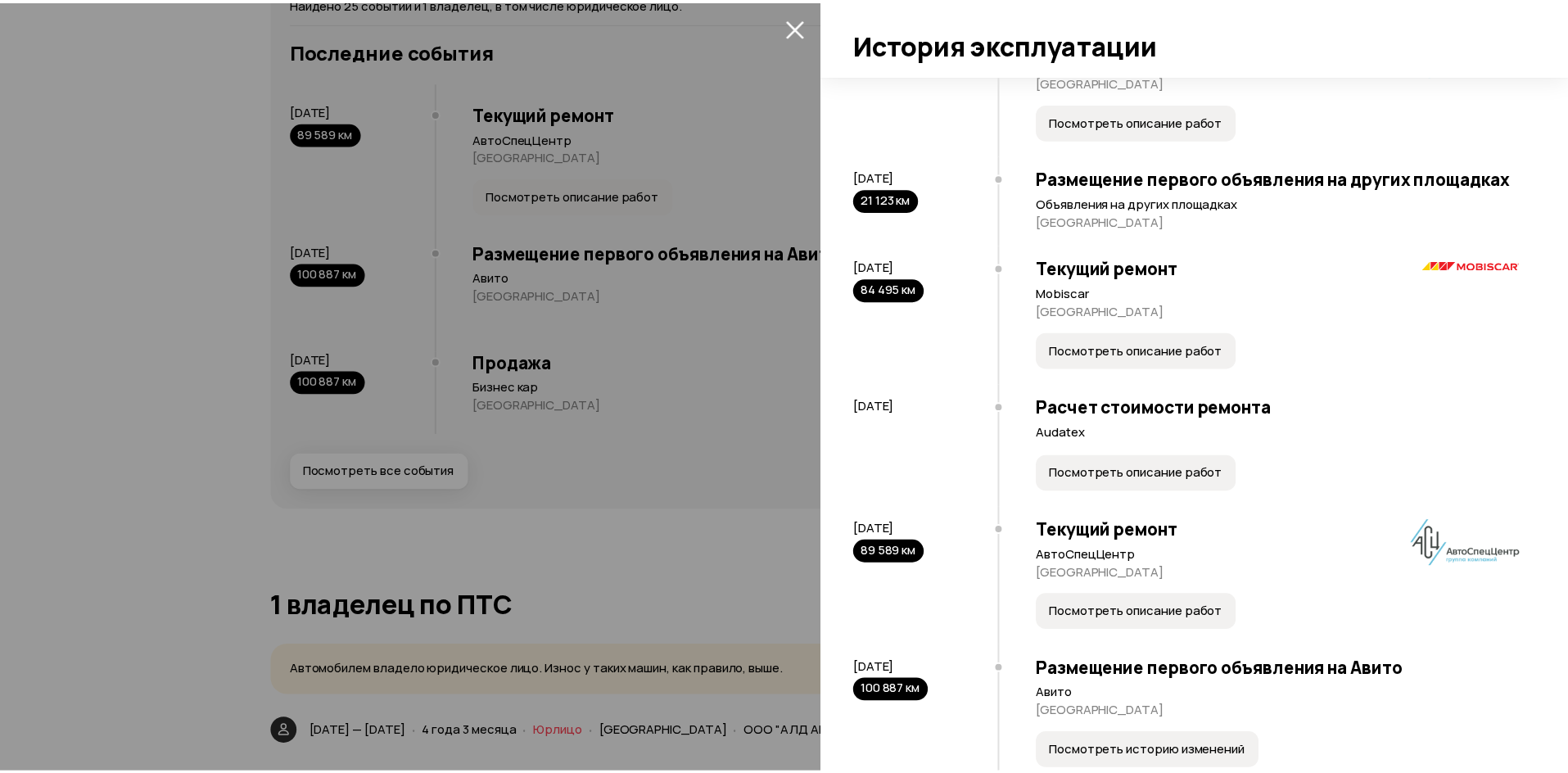
scroll to position [2278, 0]
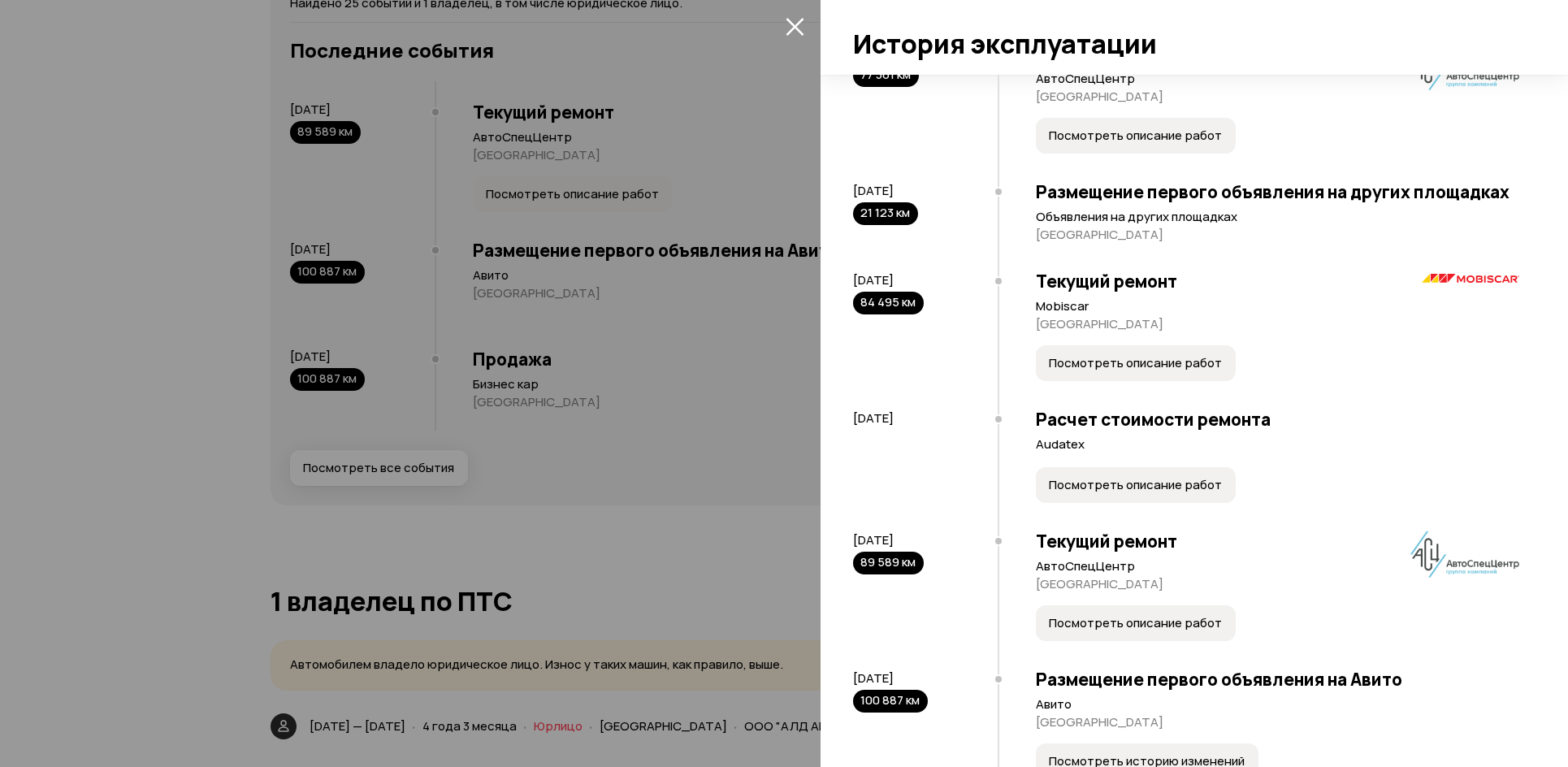
click at [1146, 493] on span "Посмотреть описание работ" at bounding box center [1135, 484] width 173 height 16
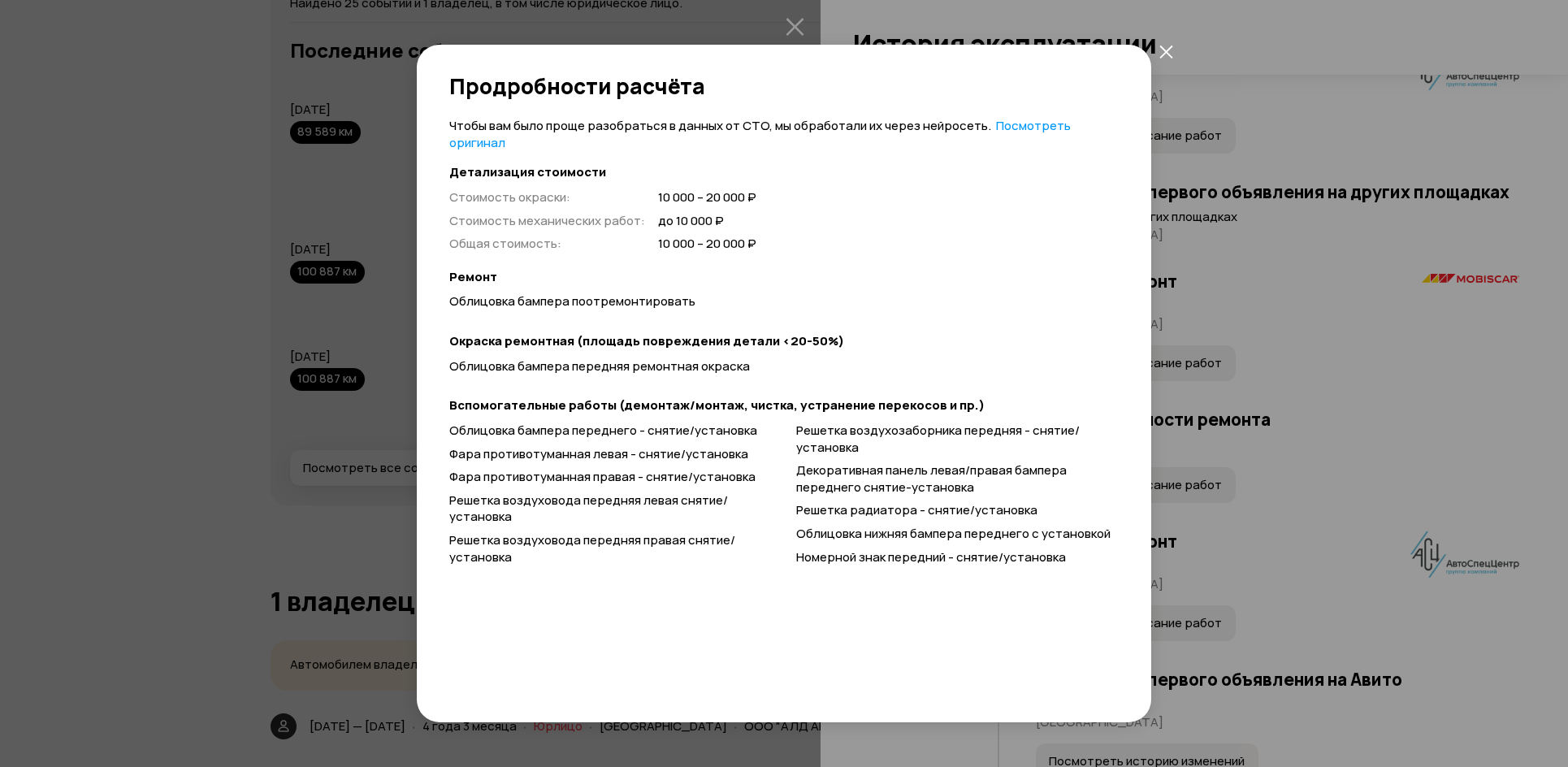
click at [1169, 59] on button "закрыть" at bounding box center [1165, 51] width 29 height 29
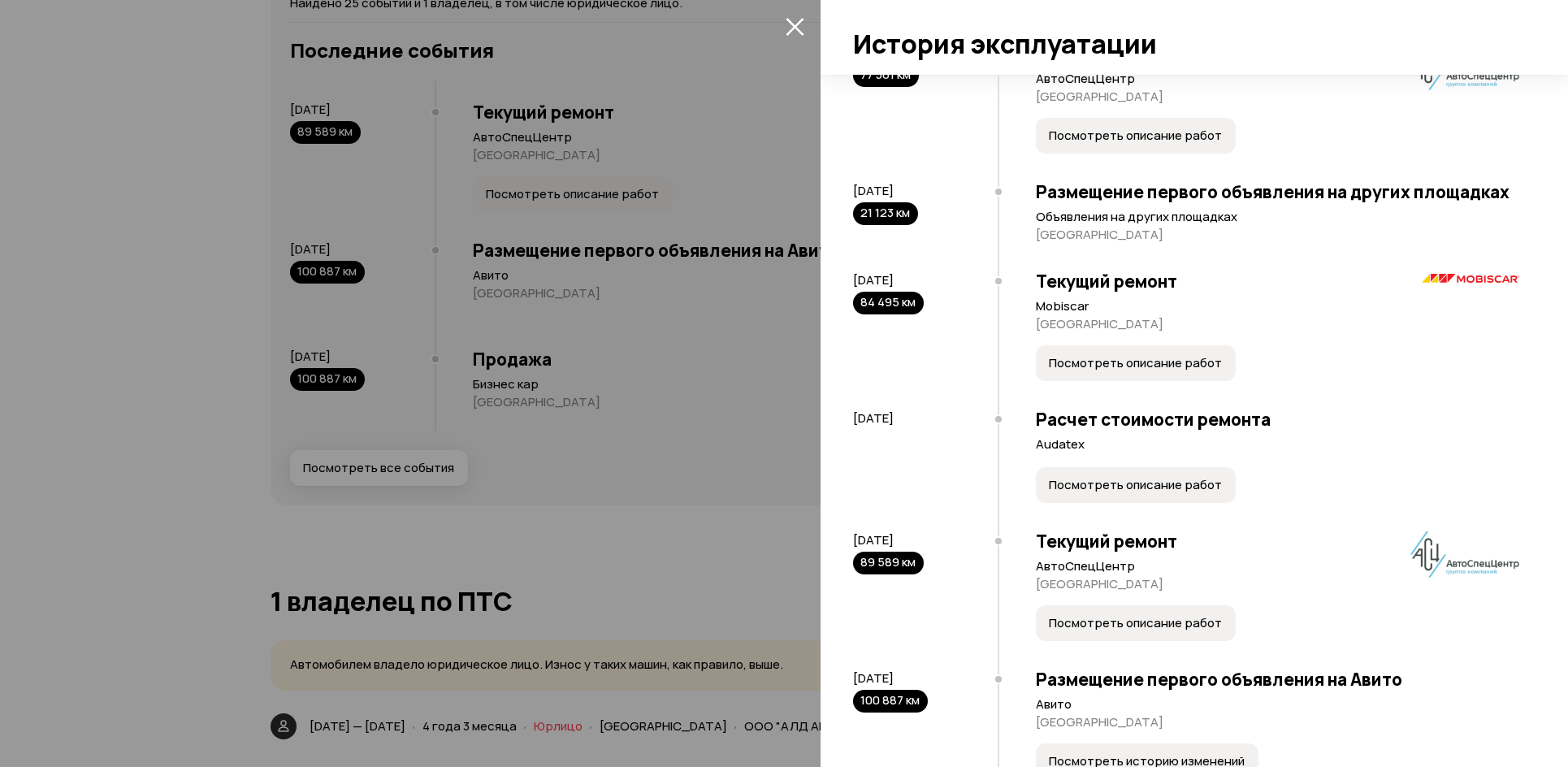
click at [570, 491] on div at bounding box center [784, 383] width 1568 height 767
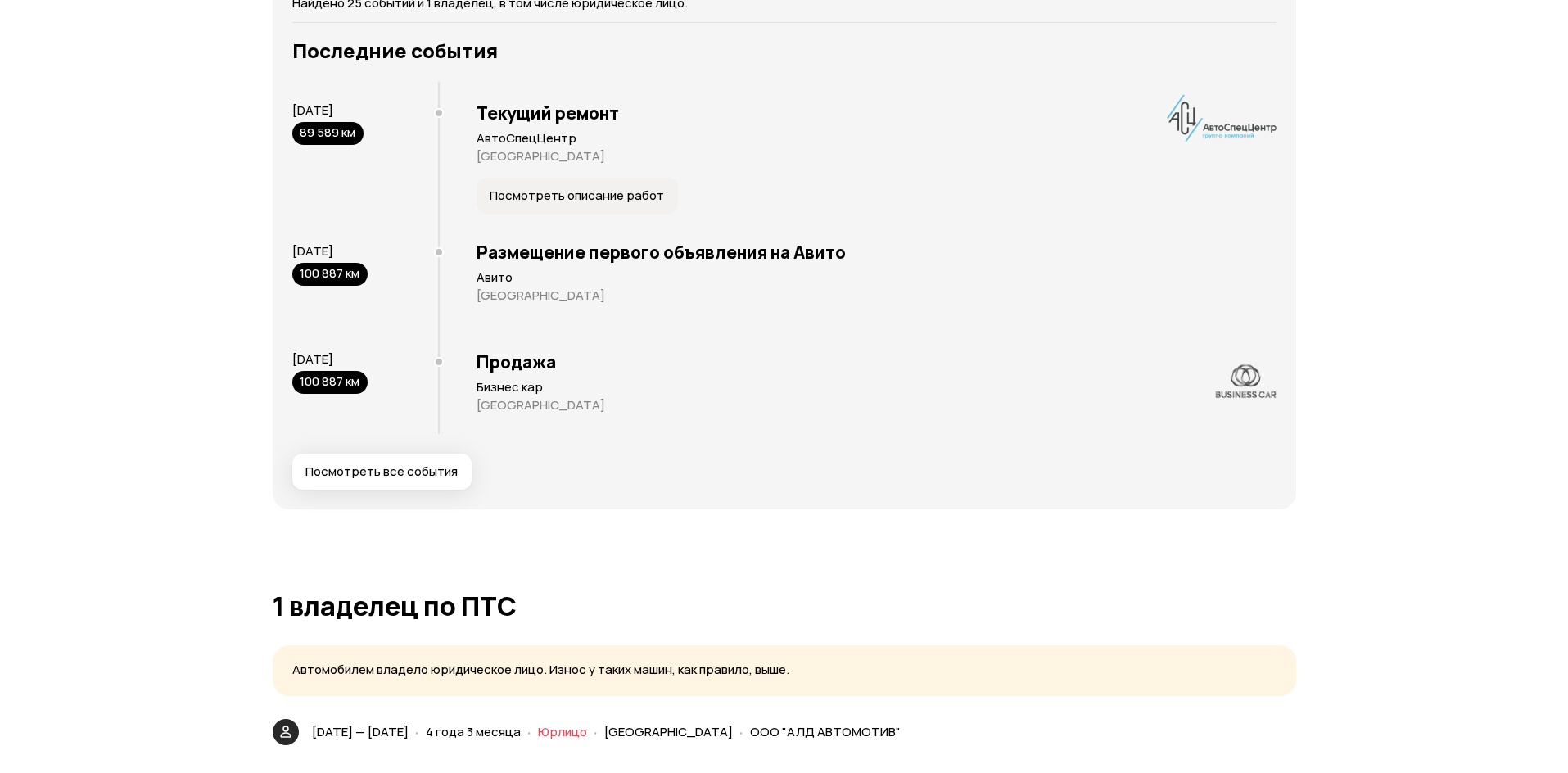
click at [380, 473] on span "Посмотреть все события" at bounding box center [381, 471] width 152 height 16
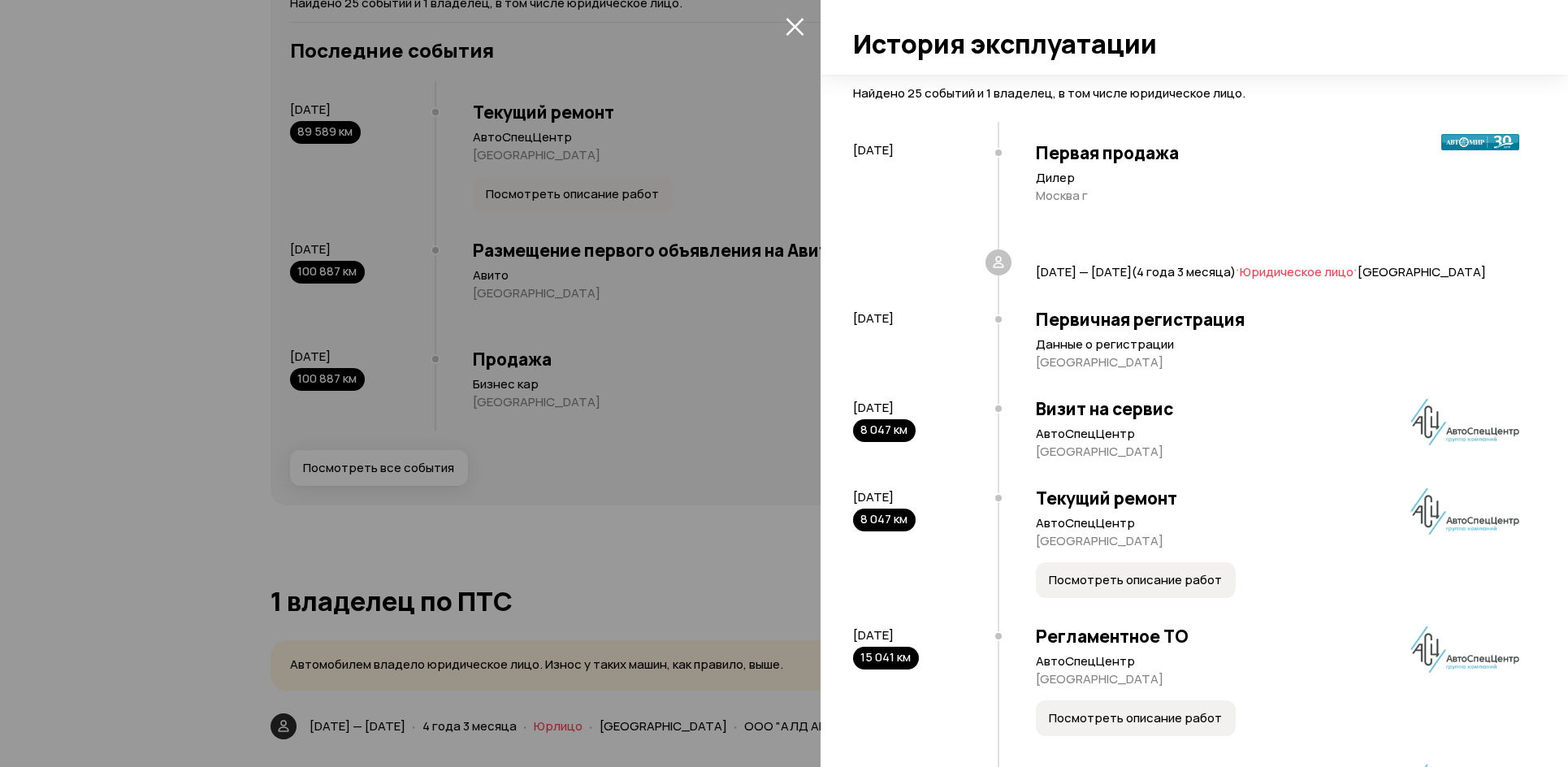
click at [533, 421] on div at bounding box center [784, 383] width 1568 height 767
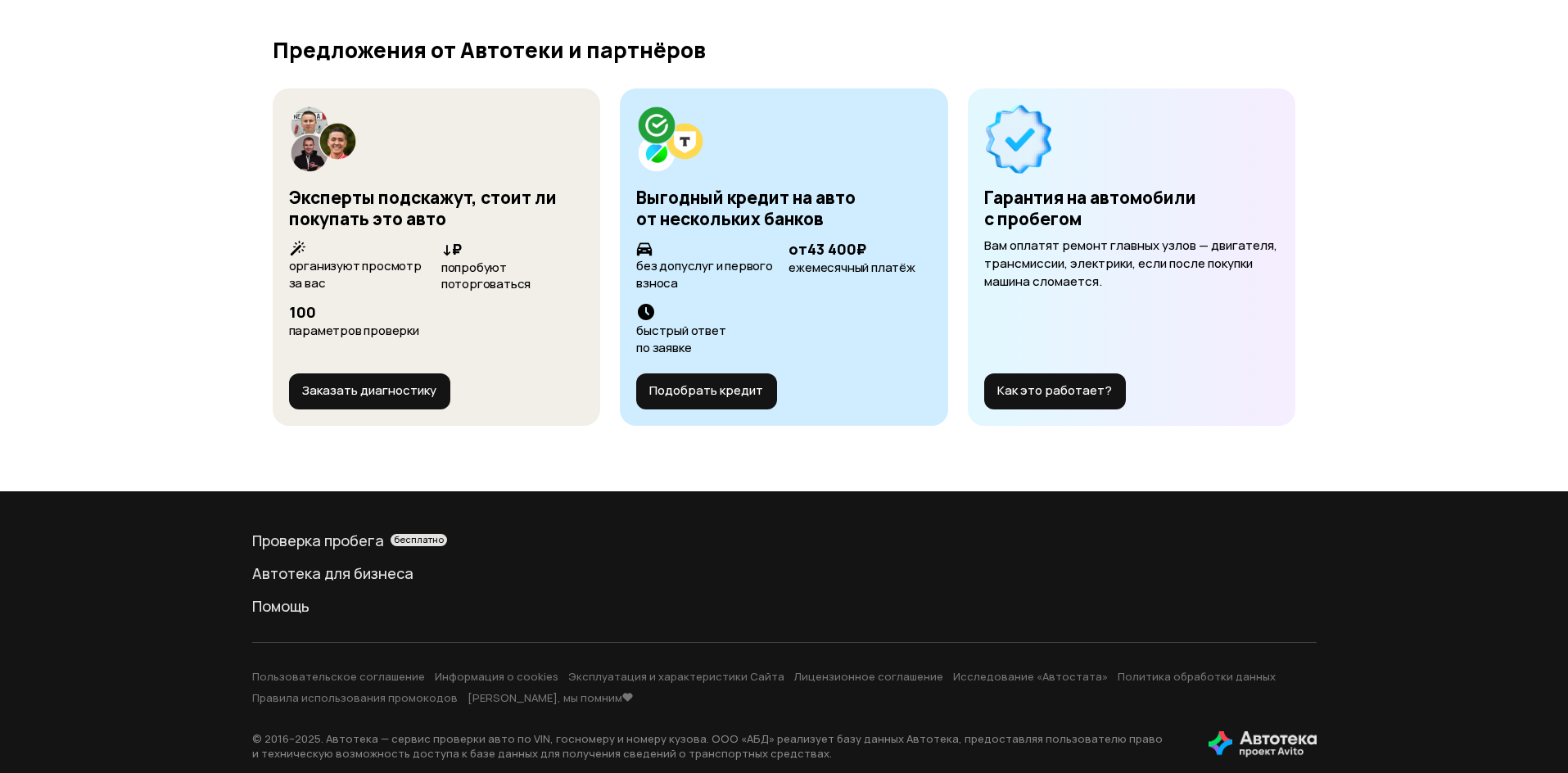
scroll to position [5971, 0]
